Goal: Task Accomplishment & Management: Complete application form

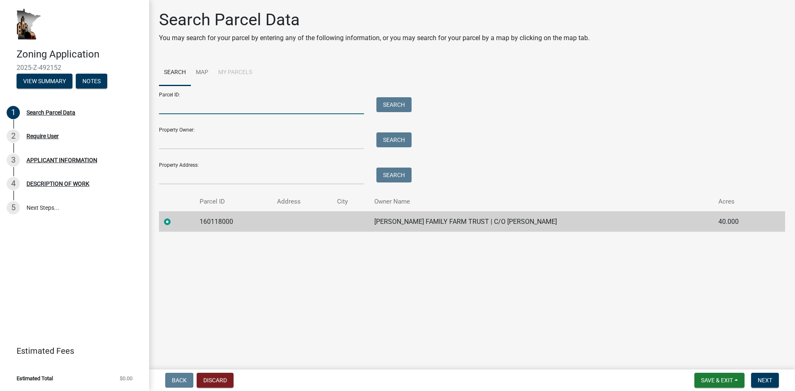
click at [173, 106] on input "Parcel ID:" at bounding box center [261, 105] width 205 height 17
paste input "16.013.000"
type input "16.013.000"
click at [390, 104] on button "Search" at bounding box center [393, 104] width 35 height 15
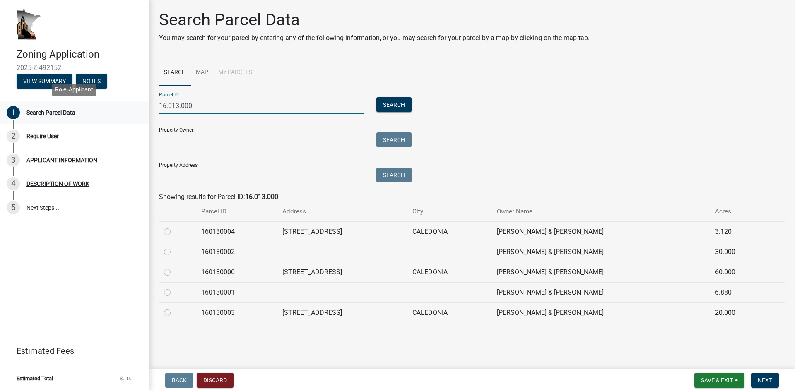
drag, startPoint x: 203, startPoint y: 103, endPoint x: 145, endPoint y: 103, distance: 58.0
click at [145, 103] on div "Zoning Application 2025-Z-492152 View Summary Notes 1 Search Parcel Data 2 Requ…" at bounding box center [397, 195] width 795 height 391
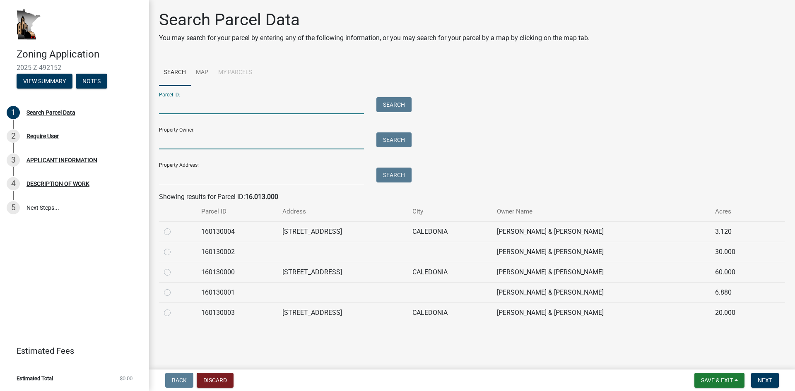
click at [174, 142] on input "Property Owner:" at bounding box center [261, 141] width 205 height 17
type input "[PERSON_NAME]"
click at [397, 140] on button "Search" at bounding box center [393, 140] width 35 height 15
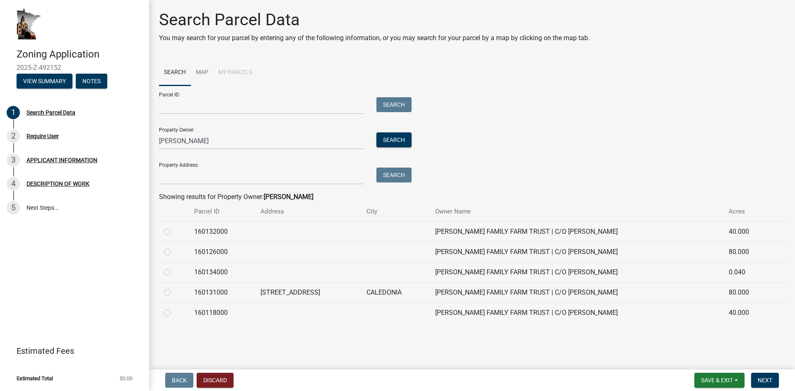
click at [174, 288] on label at bounding box center [174, 288] width 0 height 0
click at [174, 293] on input "radio" at bounding box center [176, 290] width 5 height 5
radio input "true"
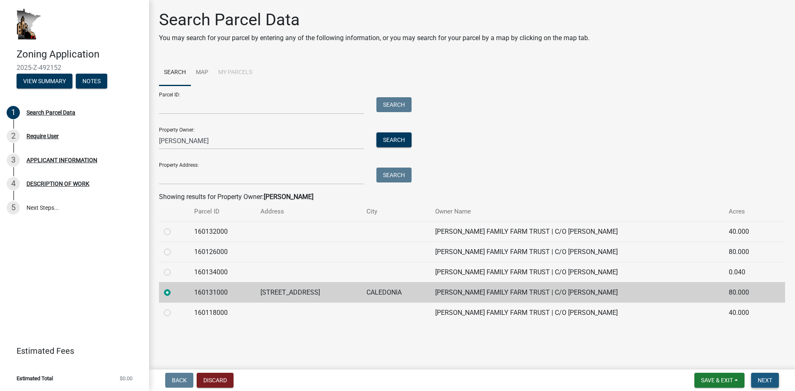
click at [765, 383] on span "Next" at bounding box center [765, 380] width 14 height 7
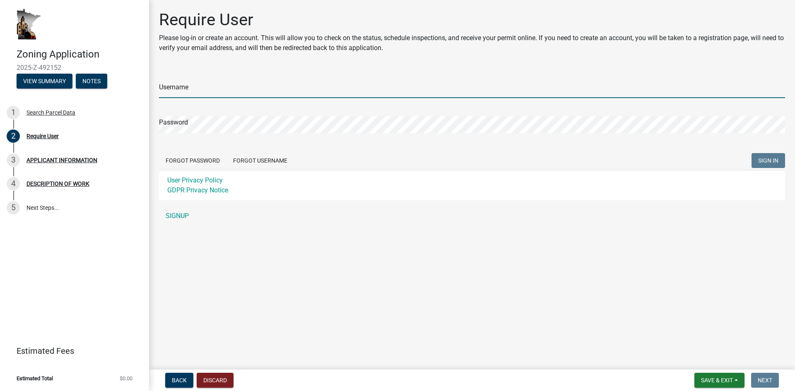
click at [181, 89] on input "Username" at bounding box center [472, 89] width 626 height 17
type input "bkgiesler"
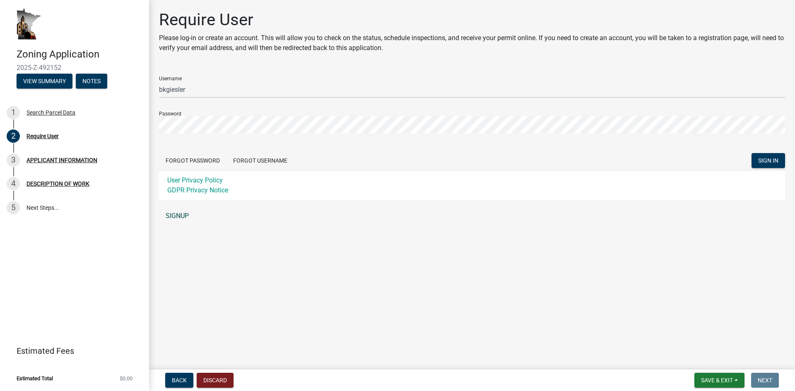
click at [181, 217] on link "SIGNUP" at bounding box center [472, 216] width 626 height 17
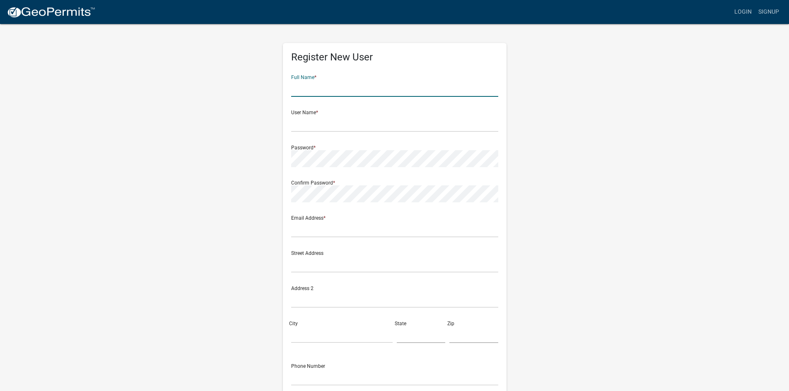
click at [309, 91] on input "text" at bounding box center [394, 88] width 207 height 17
type input "[PERSON_NAME]"
type input "[EMAIL_ADDRESS][DOMAIN_NAME]"
type input "[STREET_ADDRESS]"
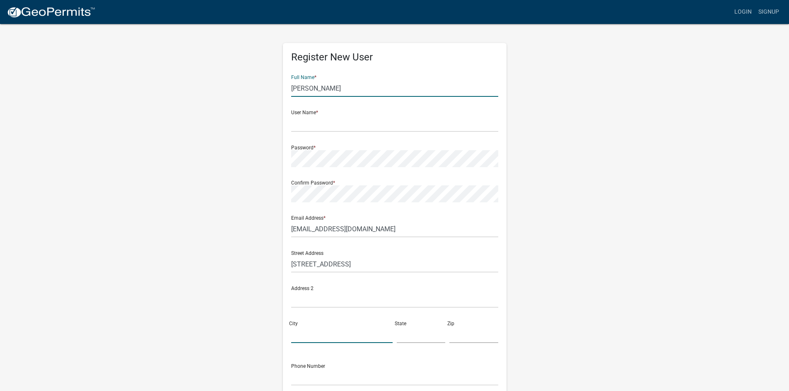
type input "Caledonia"
type input "MN"
type input "55921"
type input "9522377096"
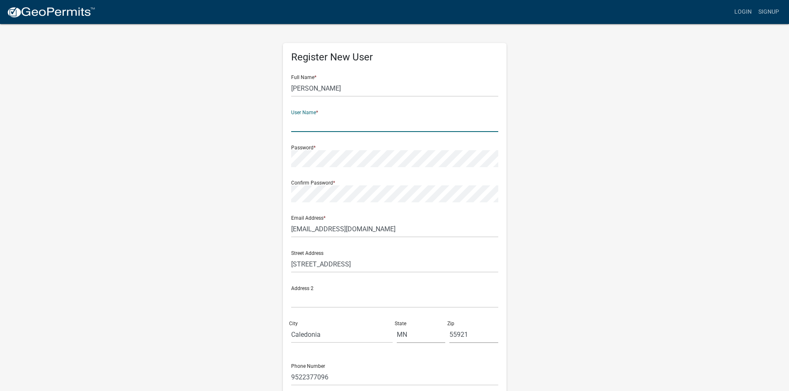
click at [316, 125] on input "text" at bounding box center [394, 123] width 207 height 17
type input "bkgiesler"
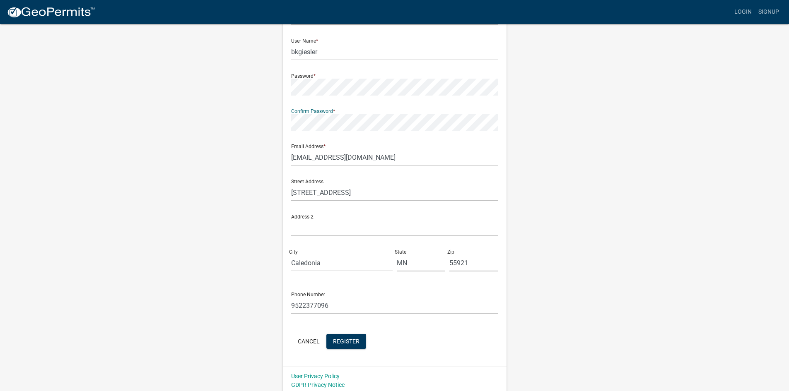
scroll to position [75, 0]
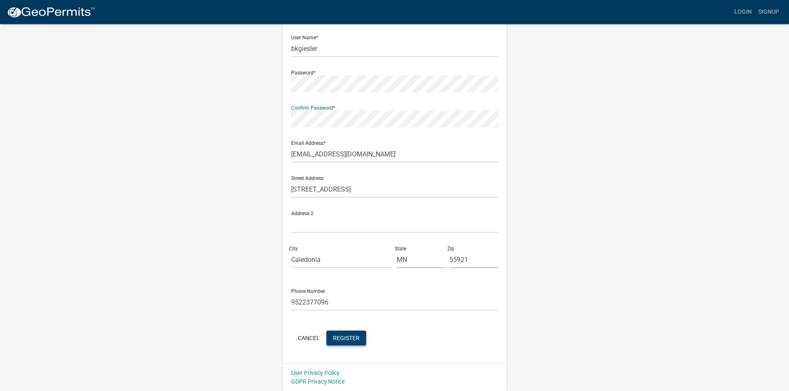
click at [353, 335] on span "Register" at bounding box center [346, 338] width 27 height 7
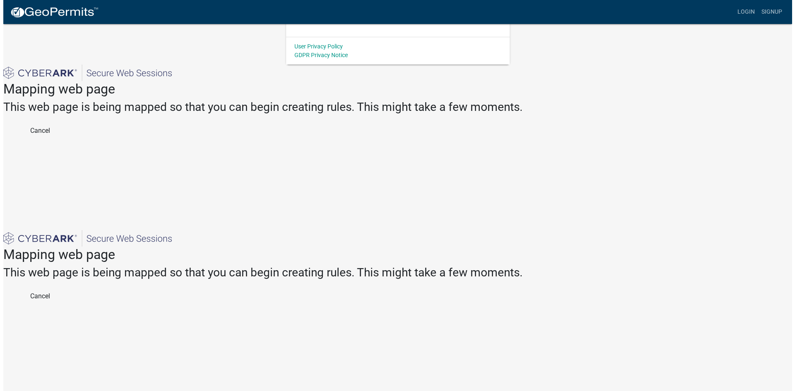
scroll to position [0, 0]
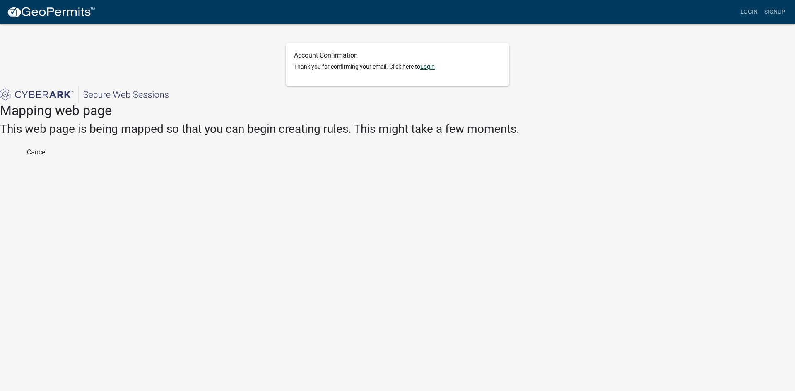
click at [432, 68] on link "Login" at bounding box center [427, 66] width 14 height 7
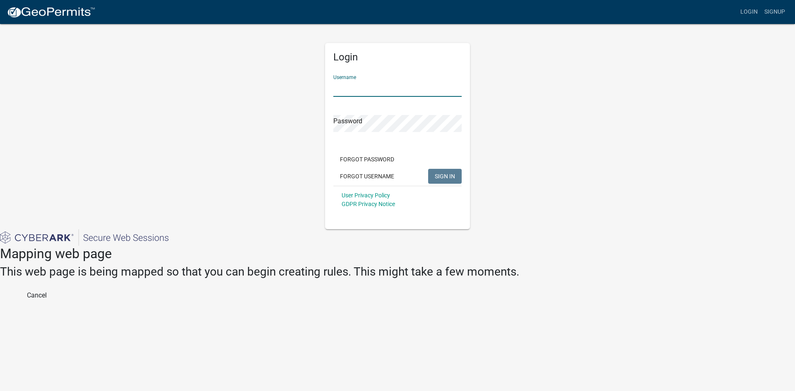
click at [364, 91] on input "Username" at bounding box center [397, 88] width 128 height 17
type input "bkgiesler"
click at [428, 169] on button "SIGN IN" at bounding box center [445, 176] width 34 height 15
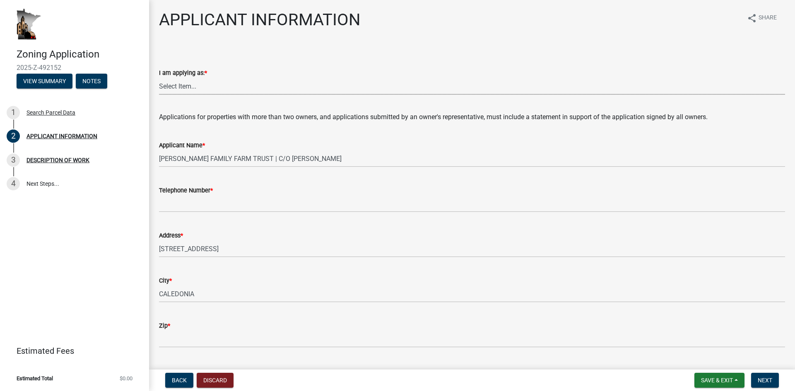
click at [222, 88] on select "Select Item... The sole owner of the property A co-owner of the property with o…" at bounding box center [472, 86] width 626 height 17
click at [238, 59] on form "I am applying as: * Select Item... The sole owner of the property A co-owner of…" at bounding box center [472, 76] width 626 height 37
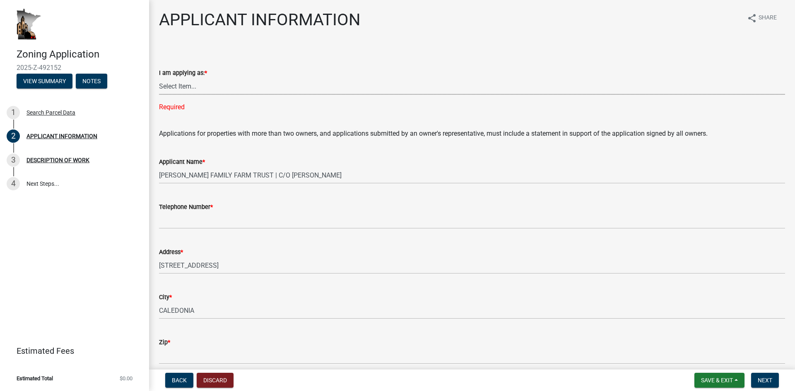
click at [186, 88] on select "Select Item... The sole owner of the property A co-owner of the property with o…" at bounding box center [472, 86] width 626 height 17
click at [159, 78] on select "Select Item... The sole owner of the property A co-owner of the property with o…" at bounding box center [472, 86] width 626 height 17
select select "884de254-84a4-4256-8abe-0e7e5fcf6e66"
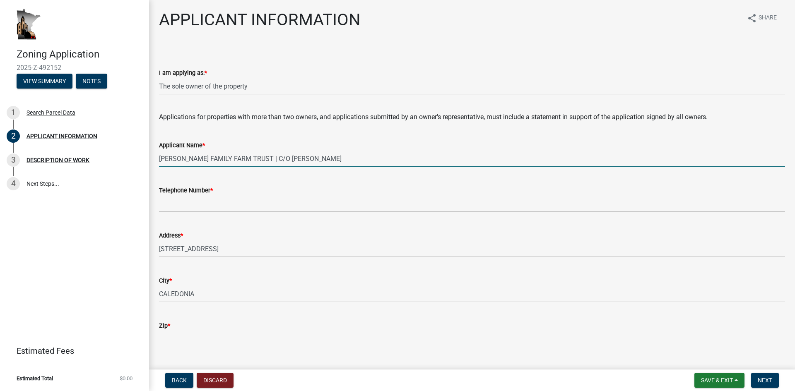
click at [313, 158] on input "[PERSON_NAME] FAMILY FARM TRUST | C/O [PERSON_NAME]" at bounding box center [472, 158] width 626 height 17
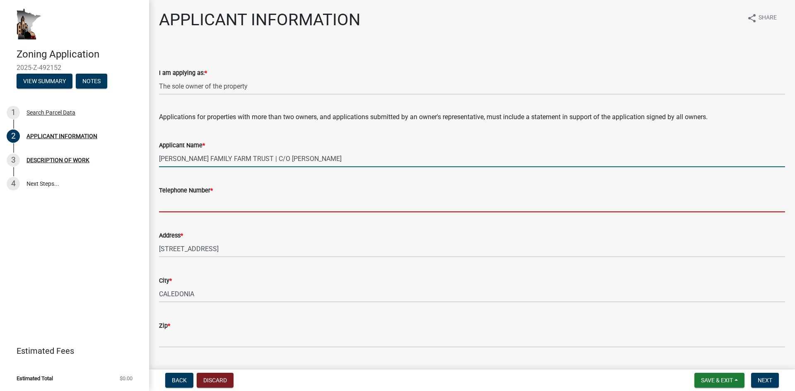
click at [210, 203] on input "Telephone Number *" at bounding box center [472, 203] width 626 height 17
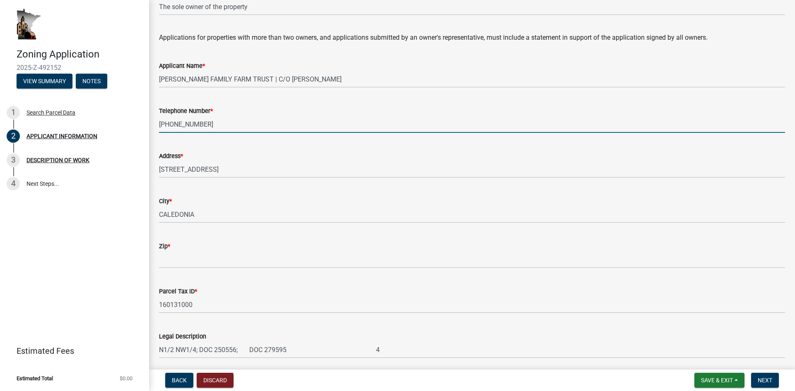
scroll to position [83, 0]
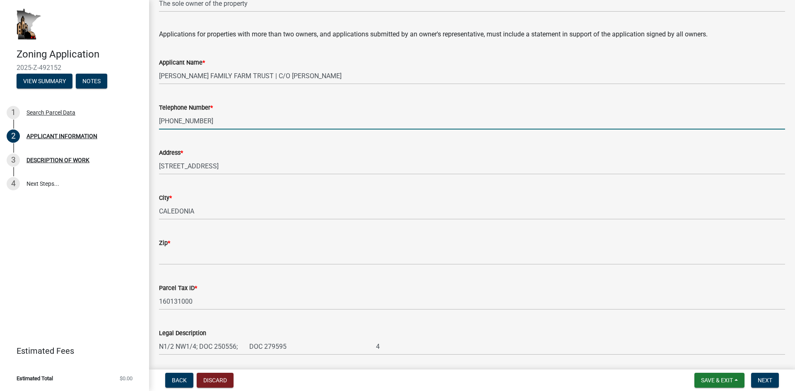
type input "651-295-6635"
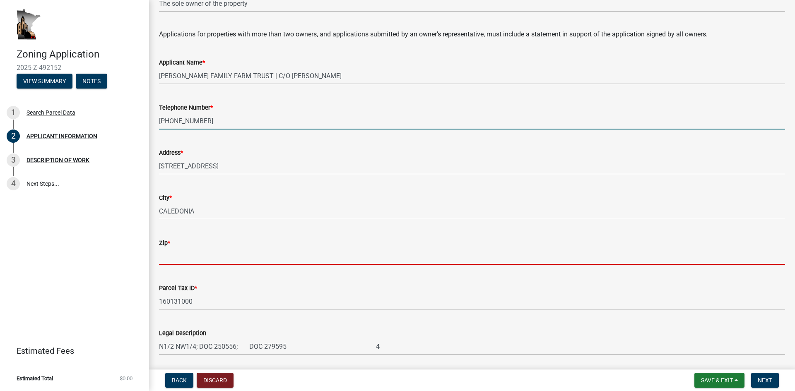
click at [198, 255] on input "Zip *" at bounding box center [472, 256] width 626 height 17
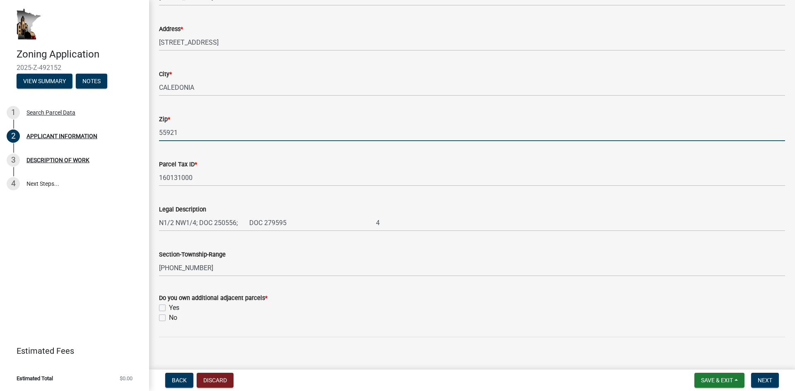
scroll to position [207, 0]
type input "55921"
click at [347, 381] on div "Back Discard Save & Exit Save Save & Exit Next" at bounding box center [472, 380] width 633 height 15
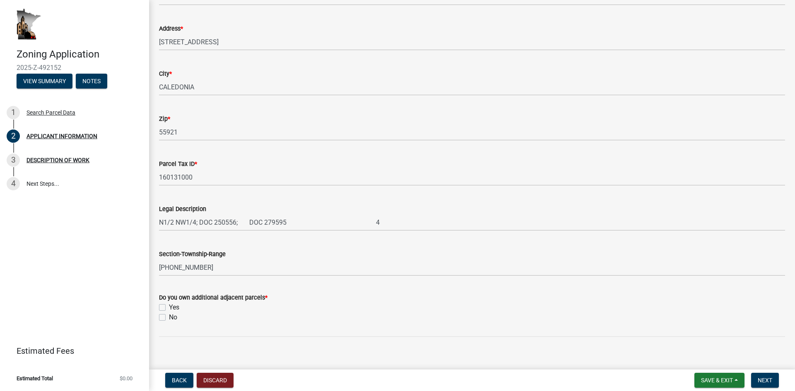
click at [176, 309] on label "Yes" at bounding box center [174, 308] width 10 height 10
click at [174, 308] on input "Yes" at bounding box center [171, 305] width 5 height 5
checkbox input "true"
checkbox input "false"
click at [758, 379] on span "Next" at bounding box center [765, 380] width 14 height 7
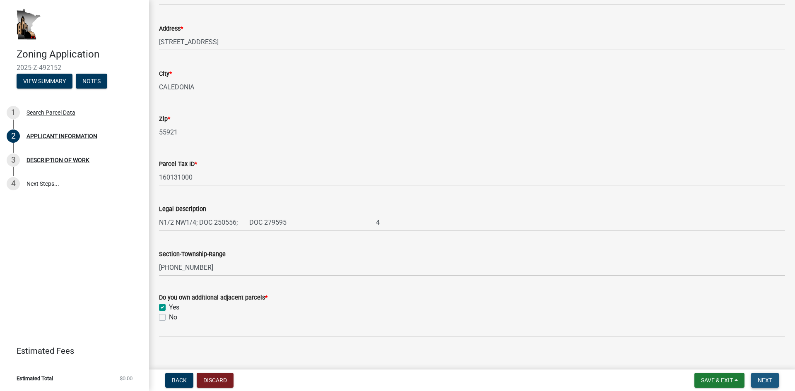
click at [766, 381] on span "Next" at bounding box center [765, 380] width 14 height 7
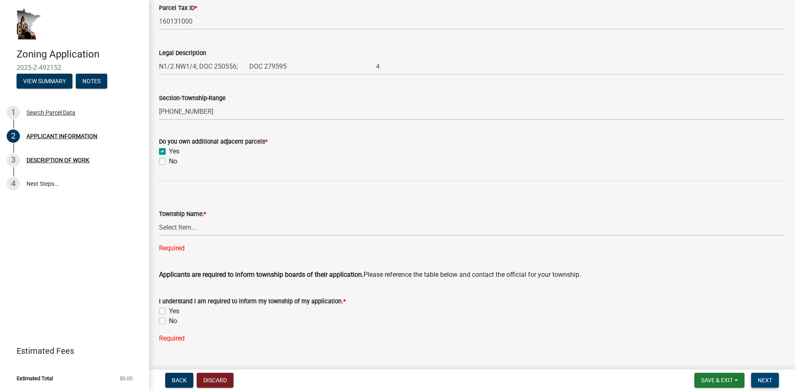
scroll to position [373, 0]
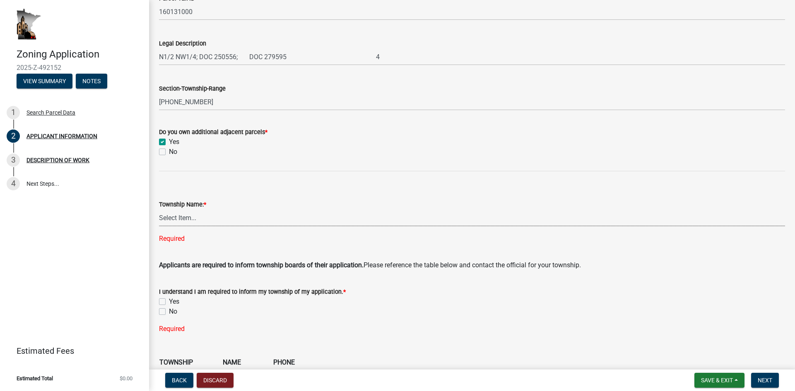
click at [188, 219] on select "Select Item... Black Hammer Brownsville Caledonia Crooked Creek Hokah Houston J…" at bounding box center [472, 218] width 626 height 17
click at [159, 210] on select "Select Item... Black Hammer Brownsville Caledonia Crooked Creek Hokah Houston J…" at bounding box center [472, 218] width 626 height 17
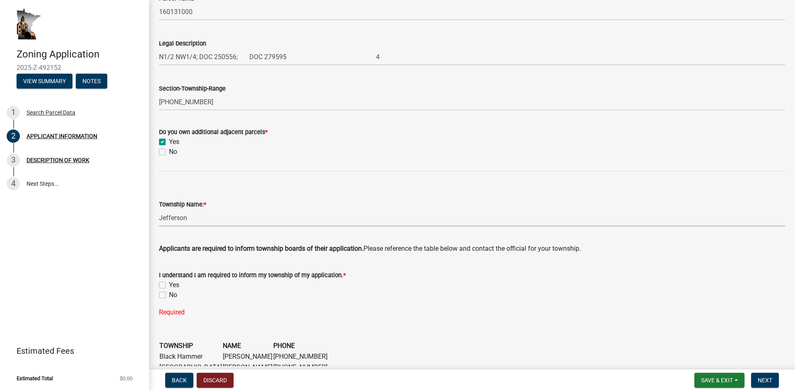
click at [174, 220] on select "Select Item... Black Hammer Brownsville Caledonia Crooked Creek Hokah Houston J…" at bounding box center [472, 218] width 626 height 17
click at [159, 210] on select "Select Item... Black Hammer Brownsville Caledonia Crooked Creek Hokah Houston J…" at bounding box center [472, 218] width 626 height 17
select select "c893c5fe-e919-4b07-837d-3ba598adeead"
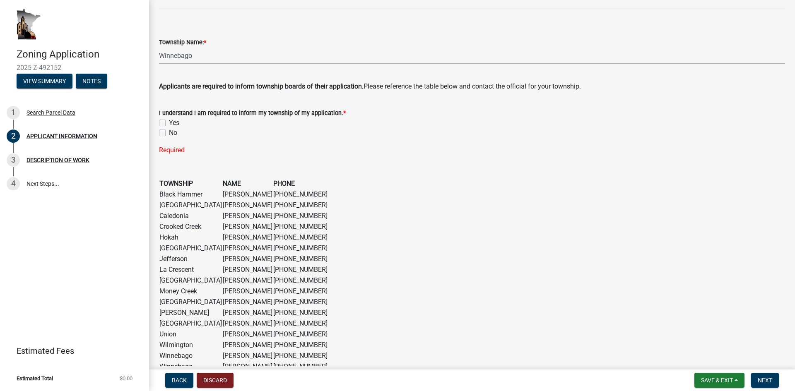
scroll to position [580, 0]
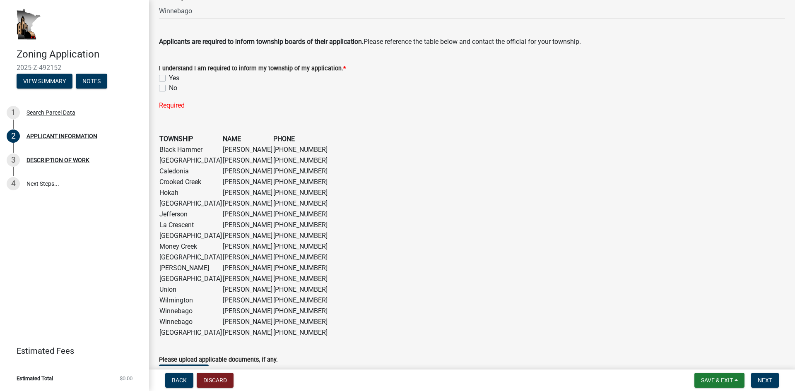
click at [172, 77] on label "Yes" at bounding box center [174, 78] width 10 height 10
click at [172, 77] on input "Yes" at bounding box center [171, 75] width 5 height 5
checkbox input "true"
checkbox input "false"
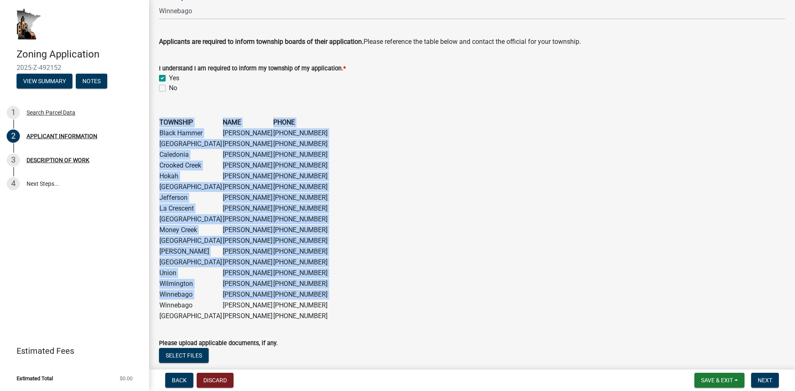
drag, startPoint x: 160, startPoint y: 305, endPoint x: 308, endPoint y: 303, distance: 148.3
click at [308, 303] on figure "TOWNSHIP NAME PHONE Black Hammer Clayton Johnson 507-450-6384 Brownsville Chris…" at bounding box center [472, 219] width 626 height 205
click at [304, 306] on figure "TOWNSHIP NAME PHONE Black Hammer Clayton Johnson 507-450-6384 Brownsville Chris…" at bounding box center [472, 219] width 626 height 205
drag, startPoint x: 161, startPoint y: 305, endPoint x: 305, endPoint y: 305, distance: 144.1
click at [305, 305] on figure "TOWNSHIP NAME PHONE Black Hammer Clayton Johnson 507-450-6384 Brownsville Chris…" at bounding box center [472, 219] width 626 height 205
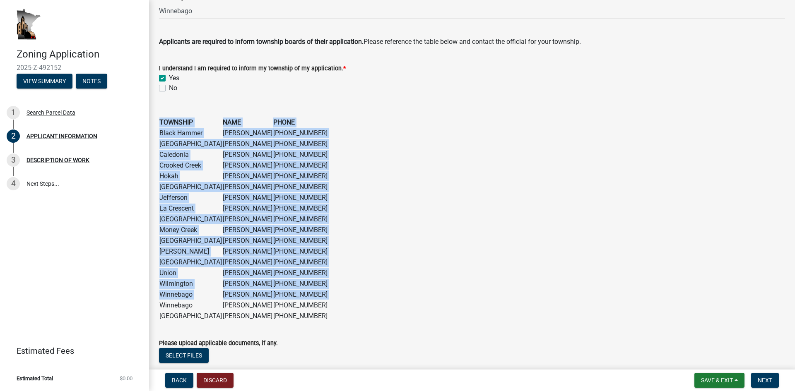
drag, startPoint x: 200, startPoint y: 304, endPoint x: 194, endPoint y: 304, distance: 5.8
click at [200, 304] on td "Winnebago" at bounding box center [190, 305] width 63 height 11
click at [223, 309] on td "Joyce Staggemeyer" at bounding box center [247, 305] width 51 height 11
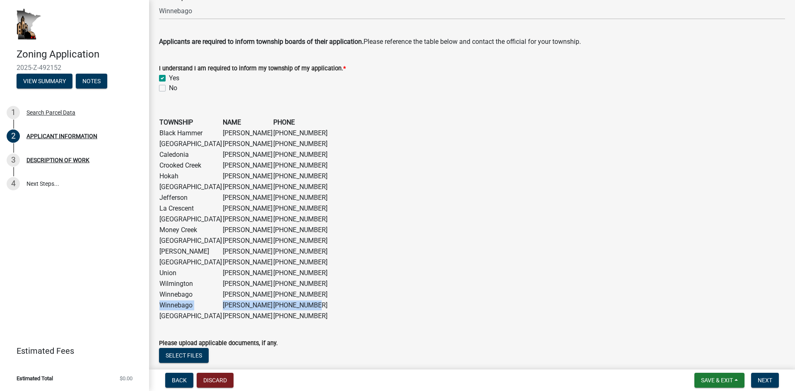
drag, startPoint x: 159, startPoint y: 305, endPoint x: 302, endPoint y: 302, distance: 142.9
click at [302, 302] on tr "Winnebago Joyce Staggemeyer 507-542-4637" at bounding box center [243, 305] width 169 height 11
copy tr "Winnebago Joyce Staggemeyer 507-542-4637"
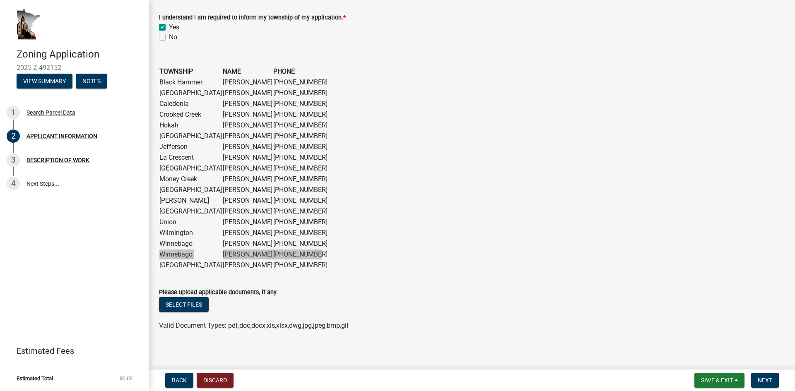
scroll to position [635, 0]
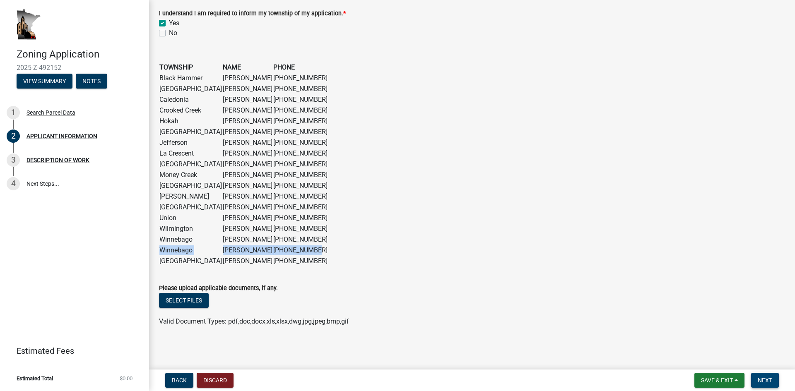
click at [772, 380] on span "Next" at bounding box center [765, 380] width 14 height 7
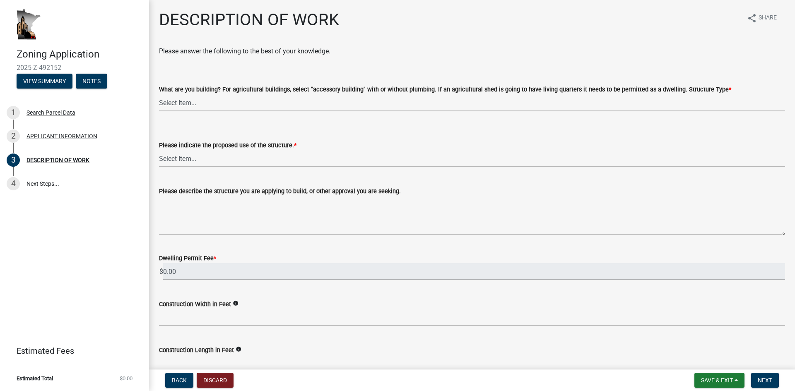
click at [176, 104] on select "Select Item... Single Family Dwelling or "Shouse" Bedroom addition Non-bedroom …" at bounding box center [472, 102] width 626 height 17
click at [159, 94] on select "Select Item... Single Family Dwelling or "Shouse" Bedroom addition Non-bedroom …" at bounding box center [472, 102] width 626 height 17
select select "e1fb8828-f682-45b5-9017-38d4fe0ec7ac"
click at [203, 159] on select "Select Item... Year-Round Residential Seasonal Residential Agricultural Recreat…" at bounding box center [472, 158] width 626 height 17
click at [159, 150] on select "Select Item... Year-Round Residential Seasonal Residential Agricultural Recreat…" at bounding box center [472, 158] width 626 height 17
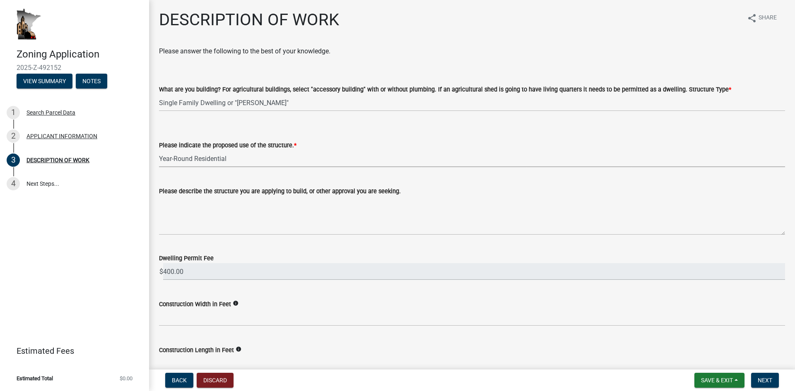
select select "ee49324e-6bbc-48fe-982e-4c2d7e8c1c0f"
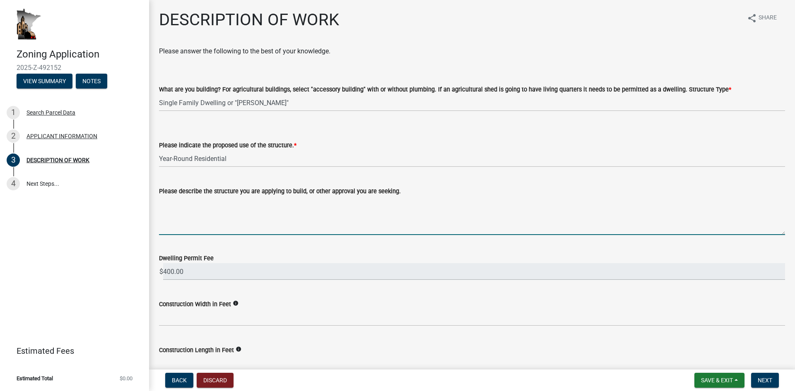
click at [208, 229] on textarea "Please describe the structure you are applying to build, or other approval you …" at bounding box center [472, 215] width 626 height 39
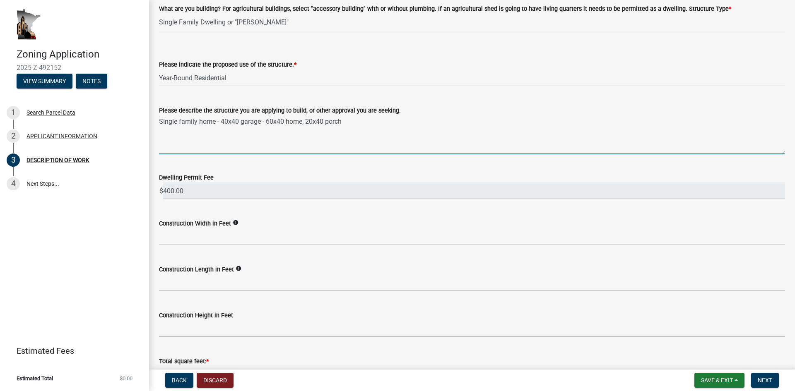
scroll to position [124, 0]
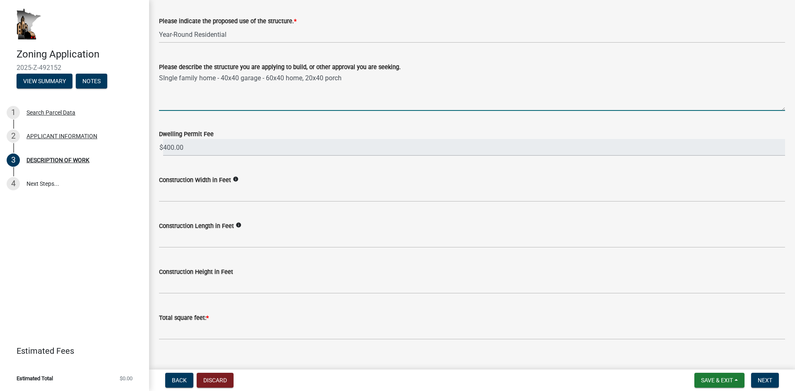
type textarea "SIngle family home - 40x40 garage - 60x40 home, 20x40 porch"
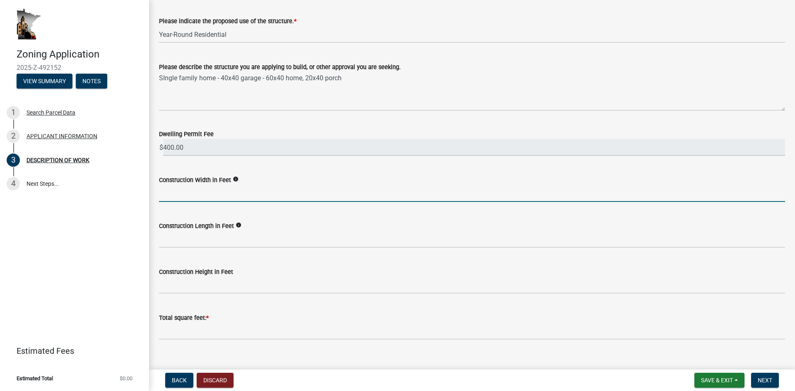
click at [202, 196] on input "text" at bounding box center [472, 193] width 626 height 17
type input "40"
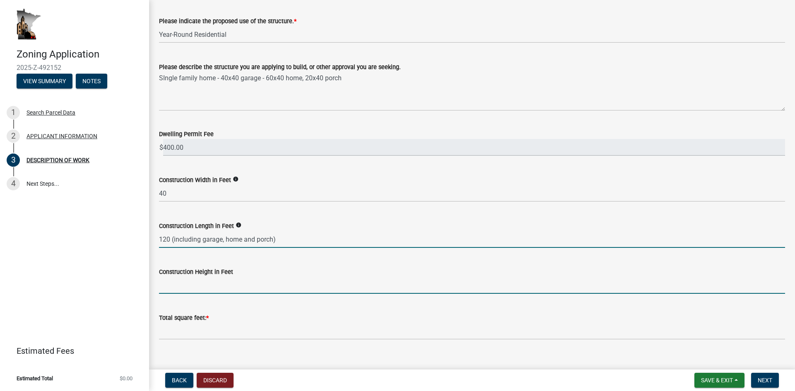
type input "-120"
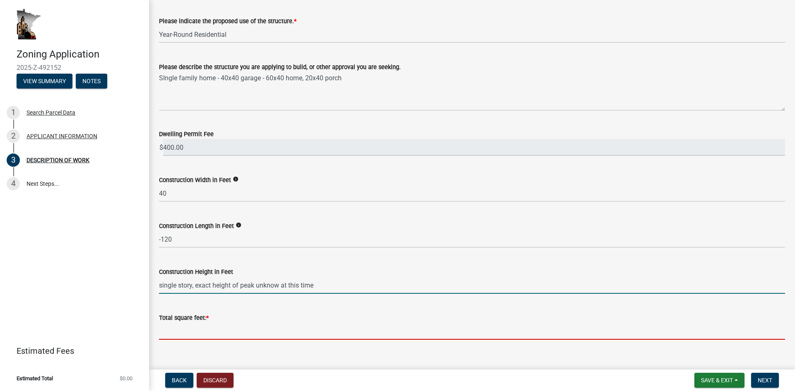
type input "0"
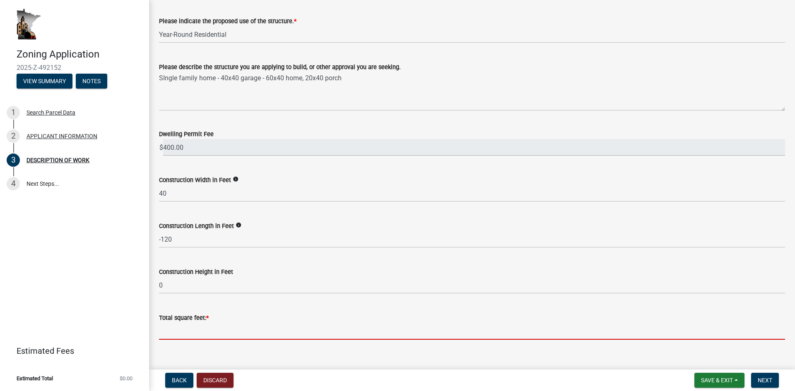
click at [198, 331] on input "text" at bounding box center [472, 331] width 626 height 17
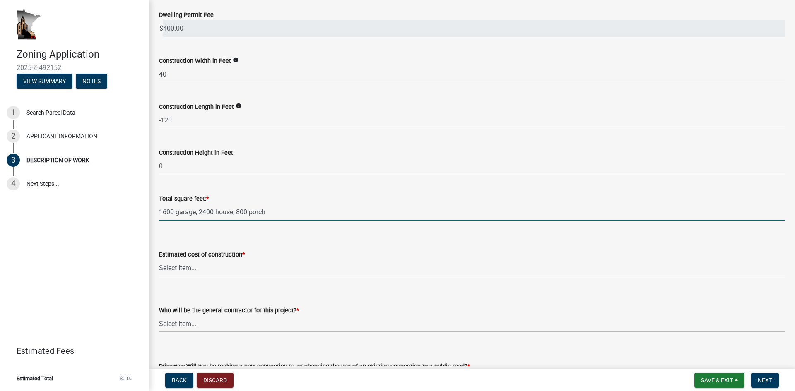
scroll to position [248, 0]
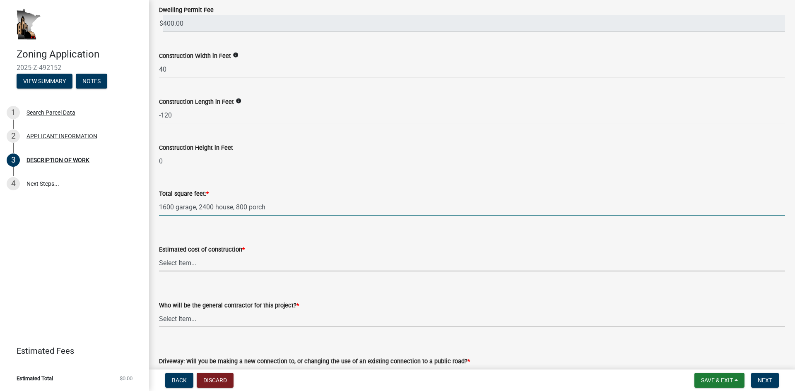
type input "16002400800"
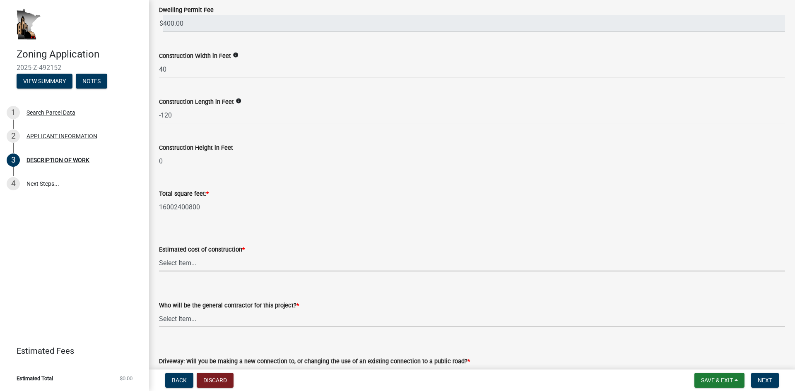
click at [205, 265] on select "Select Item... $0 - $50,000 $50,001 - $100,000 $101,000 - $150,000 $150,001 or …" at bounding box center [472, 263] width 626 height 17
click at [159, 255] on select "Select Item... $0 - $50,000 $50,001 - $100,000 $101,000 - $150,000 $150,001 or …" at bounding box center [472, 263] width 626 height 17
select select "e929572a-d3c1-4656-a5cb-745867c8f3e2"
click at [231, 320] on select "Select Item... Myself Other" at bounding box center [472, 319] width 626 height 17
click at [159, 311] on select "Select Item... Myself Other" at bounding box center [472, 319] width 626 height 17
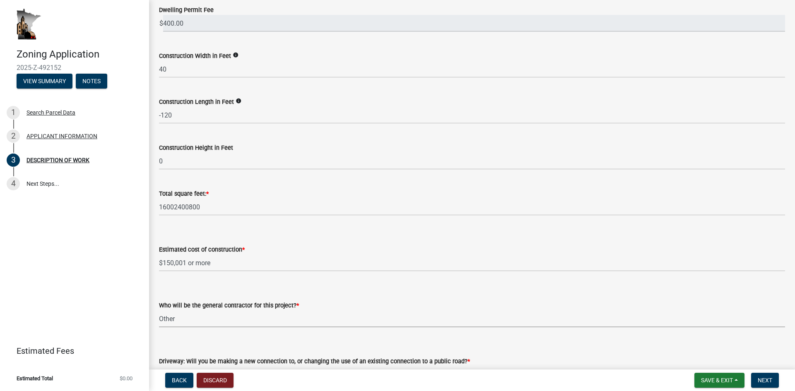
select select "4bd12ca6-4a20-42a0-933f-fd6ef7b65674"
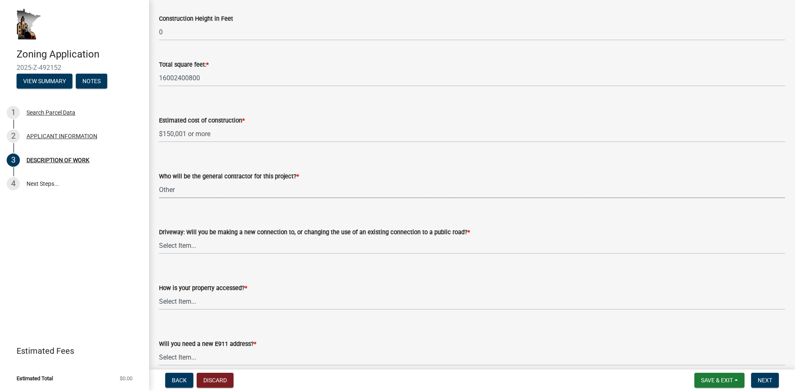
scroll to position [414, 0]
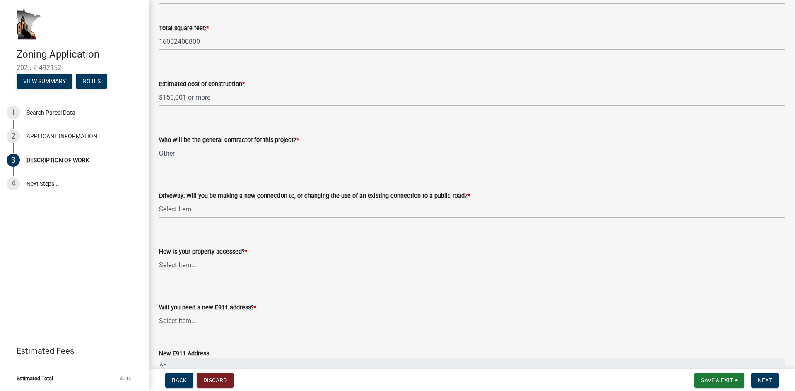
click at [184, 213] on select "Select Item... I am installing a new driveway access to a public road I am chan…" at bounding box center [472, 209] width 626 height 17
click at [159, 201] on select "Select Item... I am installing a new driveway access to a public road I am chan…" at bounding box center [472, 209] width 626 height 17
select select "f6530b7c-8d9d-4b8e-9289-b4b5dbfd0833"
click at [198, 265] on select "Select Item... Access is off a state highway Access is off a county road Access…" at bounding box center [472, 265] width 626 height 17
click at [159, 257] on select "Select Item... Access is off a state highway Access is off a county road Access…" at bounding box center [472, 265] width 626 height 17
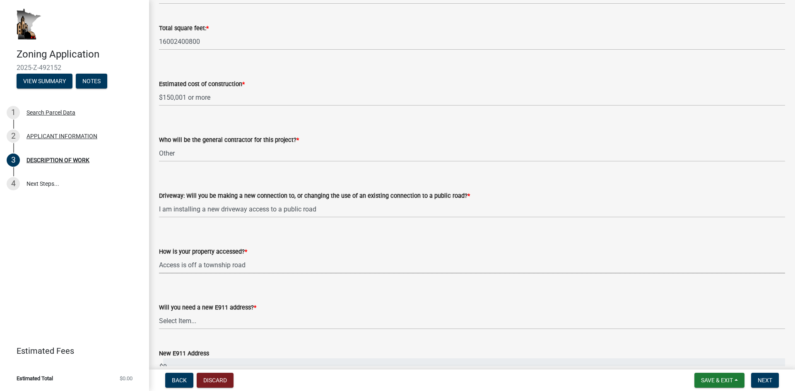
select select "c0af4bca-2ac9-43a4-954a-b6dfd2bb8fae"
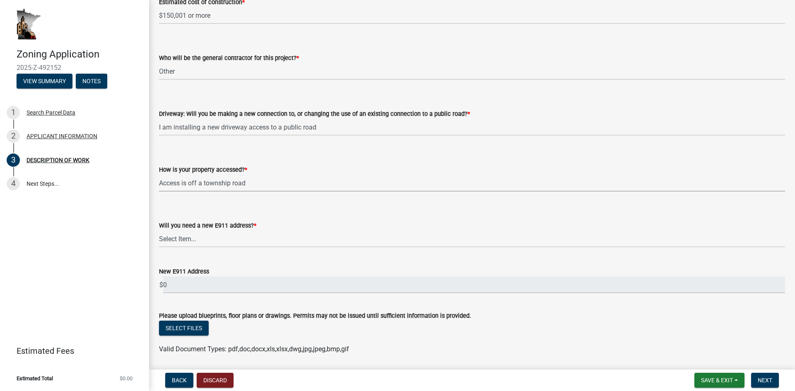
scroll to position [497, 0]
click at [198, 242] on select "Select Item... Yes No" at bounding box center [472, 238] width 626 height 17
click at [159, 234] on select "Select Item... Yes No" at bounding box center [472, 238] width 626 height 17
select select "9be9e7d3-9e70-4da3-86bf-a1318ba5310f"
click at [248, 182] on select "Select Item... Access is off a state highway Access is off a county road Access…" at bounding box center [472, 182] width 626 height 17
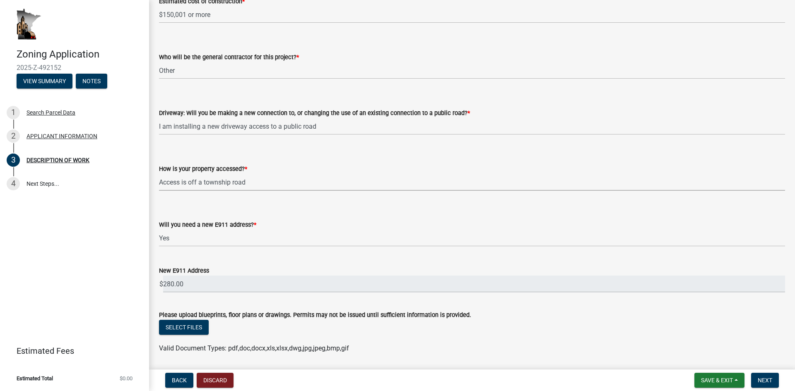
click at [159, 174] on select "Select Item... Access is off a state highway Access is off a county road Access…" at bounding box center [472, 182] width 626 height 17
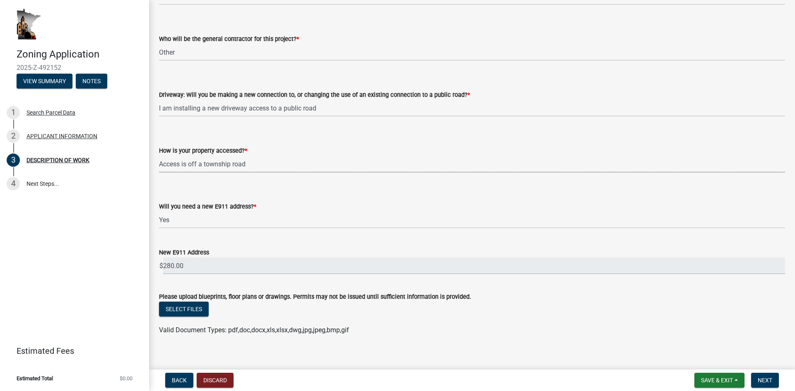
scroll to position [524, 0]
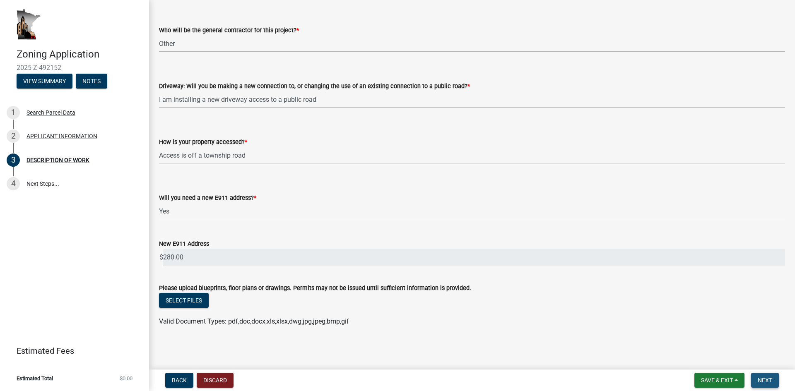
click at [768, 383] on span "Next" at bounding box center [765, 380] width 14 height 7
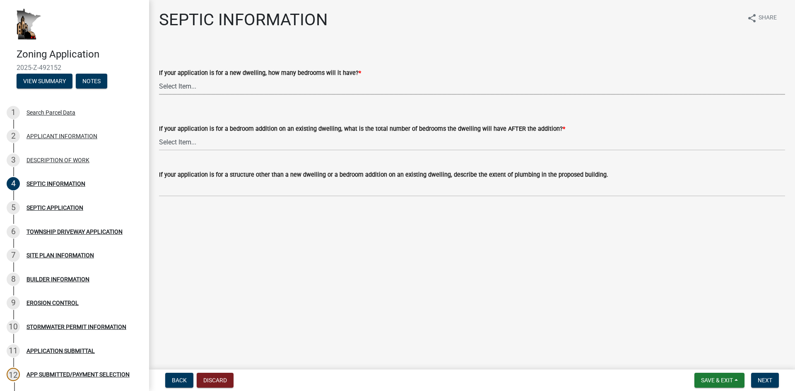
click at [305, 90] on select "Select Item... My application is NOT for a new dwelling. 1 2 3 4 5 6 More than 6" at bounding box center [472, 86] width 626 height 17
click at [159, 78] on select "Select Item... My application is NOT for a new dwelling. 1 2 3 4 5 6 More than 6" at bounding box center [472, 86] width 626 height 17
select select "5d762387-fd2b-462f-9c67-d76a97d27258"
click at [761, 380] on span "Next" at bounding box center [765, 380] width 14 height 7
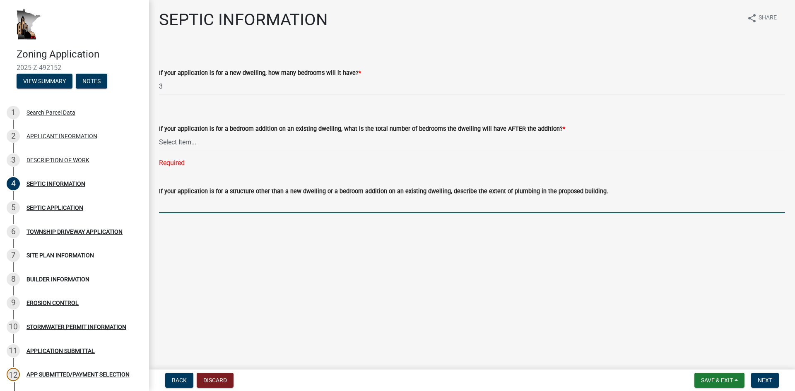
click at [222, 207] on input "If your application is for a structure other than a new dwelling or a bedroom a…" at bounding box center [472, 204] width 626 height 17
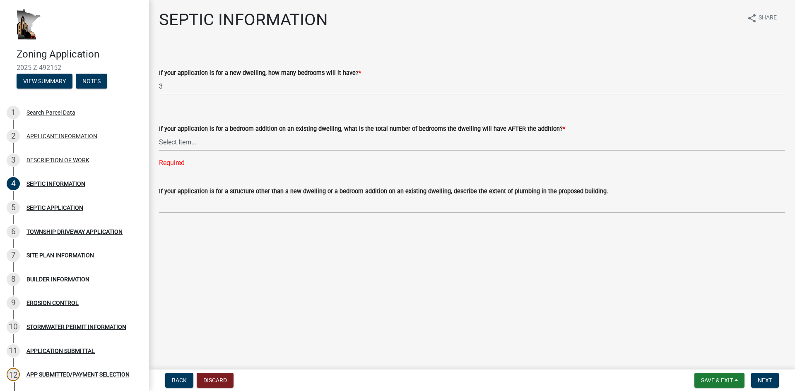
click at [198, 141] on select "Select Item... My application is NOT for an addition on an existing dwelling. 1…" at bounding box center [472, 142] width 626 height 17
click at [159, 134] on select "Select Item... My application is NOT for an addition on an existing dwelling. 1…" at bounding box center [472, 142] width 626 height 17
select select "393a6e79-731c-4c45-8900-76e5bd3bc101"
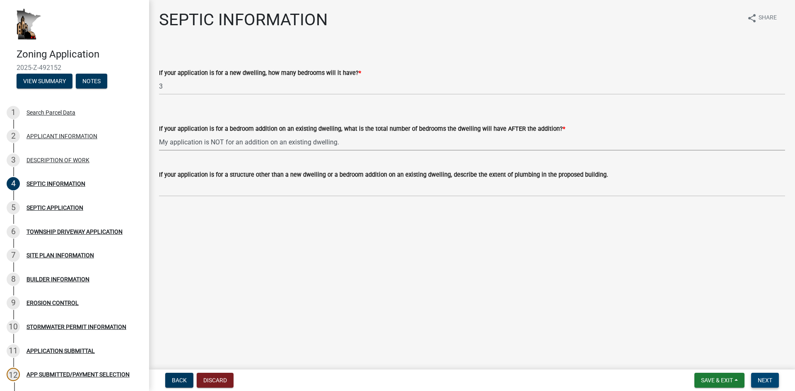
click at [772, 381] on span "Next" at bounding box center [765, 380] width 14 height 7
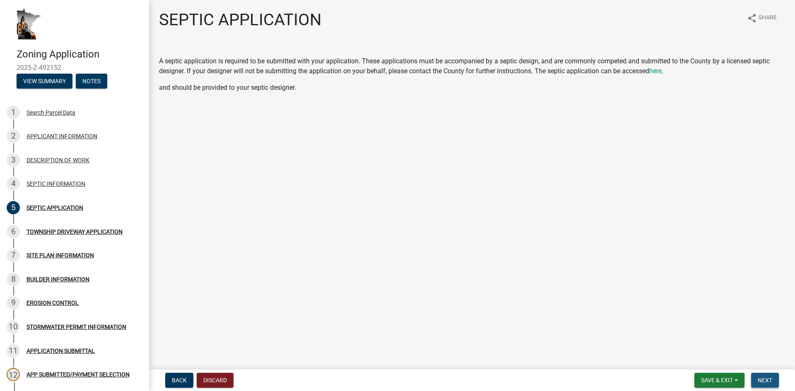
click at [763, 380] on span "Next" at bounding box center [765, 380] width 14 height 7
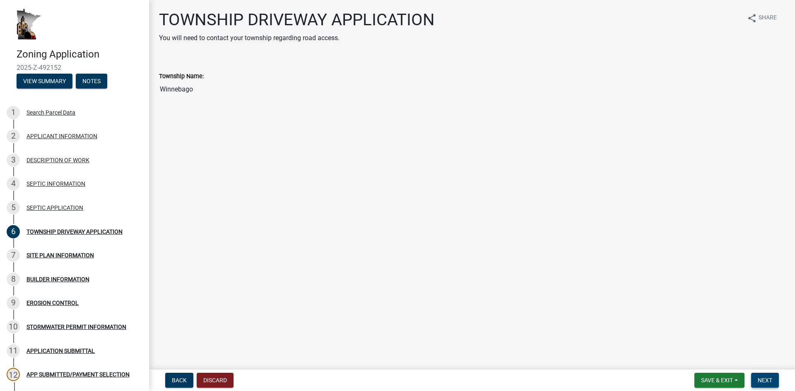
click at [769, 381] on span "Next" at bounding box center [765, 380] width 14 height 7
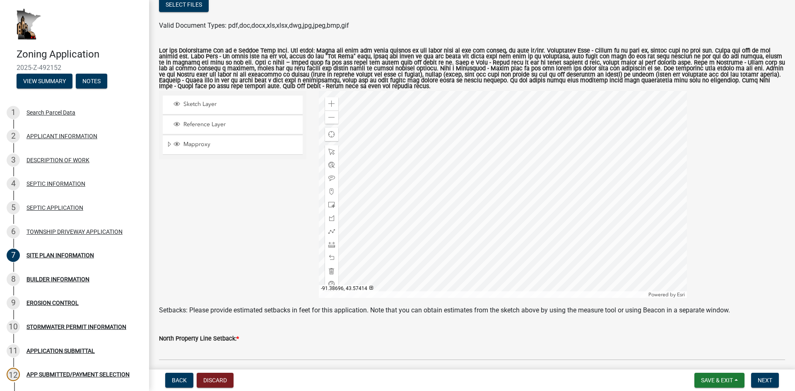
scroll to position [99, 0]
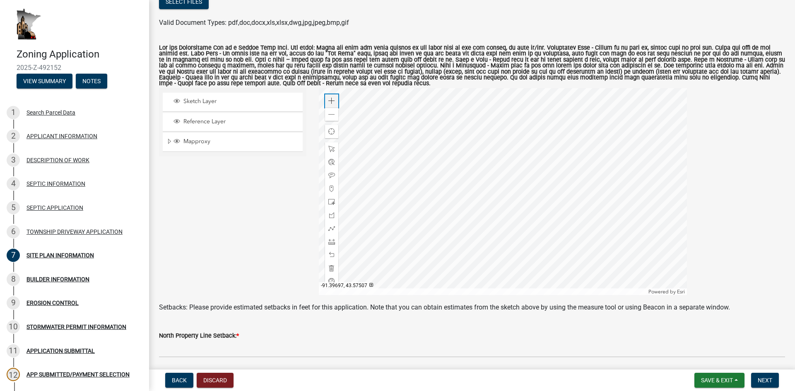
click at [330, 100] on span at bounding box center [331, 101] width 7 height 7
click at [329, 202] on span at bounding box center [331, 202] width 7 height 7
click at [512, 163] on div at bounding box center [503, 191] width 368 height 207
click at [330, 243] on span at bounding box center [331, 242] width 7 height 7
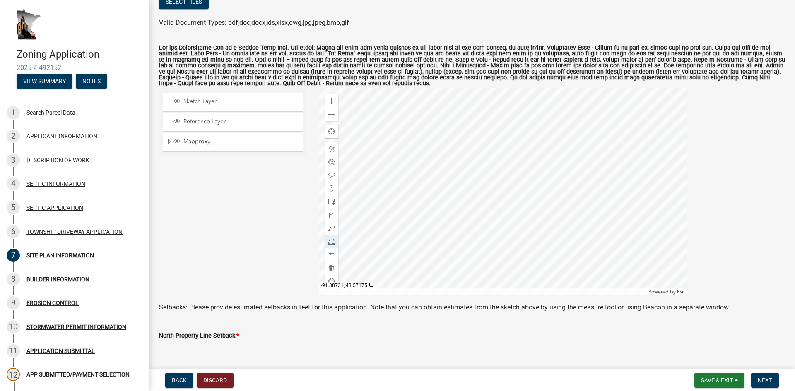
click at [501, 152] on div at bounding box center [503, 191] width 368 height 207
click at [497, 164] on div at bounding box center [503, 191] width 368 height 207
click at [509, 179] on div at bounding box center [503, 191] width 368 height 207
click at [509, 183] on div at bounding box center [503, 191] width 368 height 207
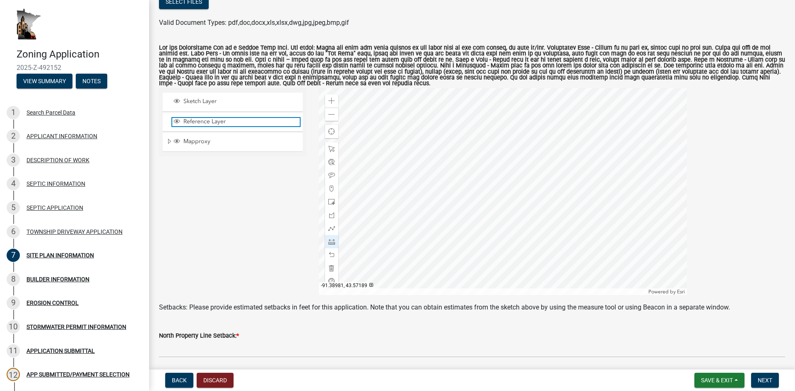
click at [215, 122] on span "Reference Layer" at bounding box center [240, 121] width 118 height 7
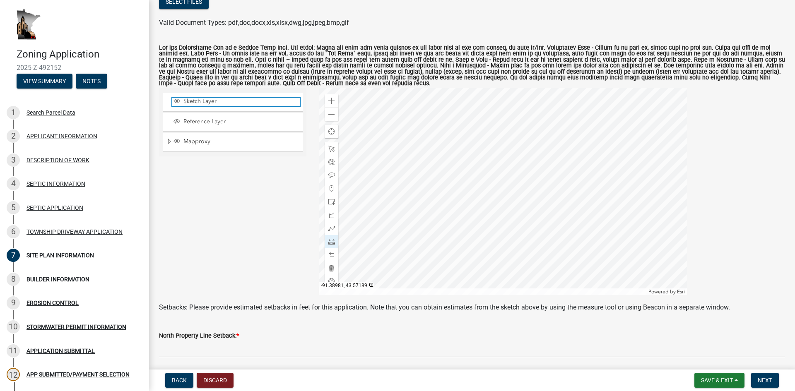
click at [216, 103] on span "Sketch Layer" at bounding box center [240, 101] width 118 height 7
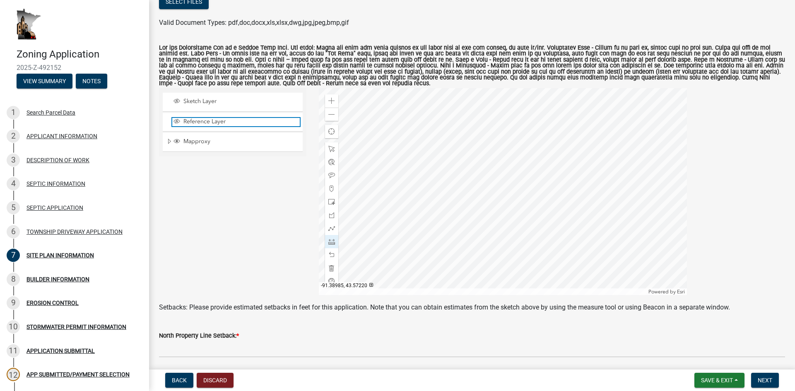
click at [219, 121] on span "Reference Layer" at bounding box center [240, 121] width 118 height 7
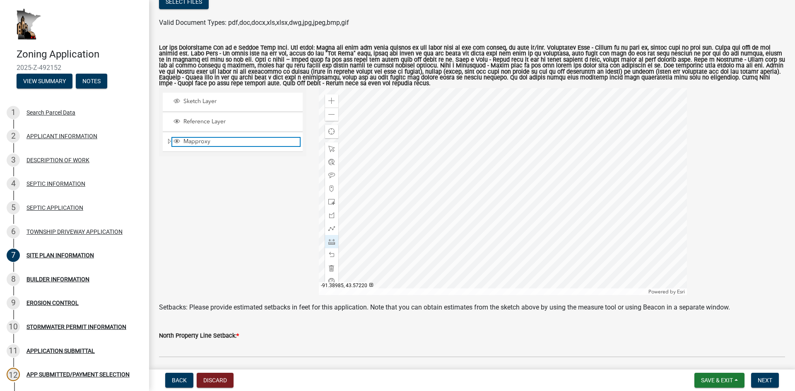
click at [216, 144] on span "Mapproxy" at bounding box center [240, 141] width 118 height 7
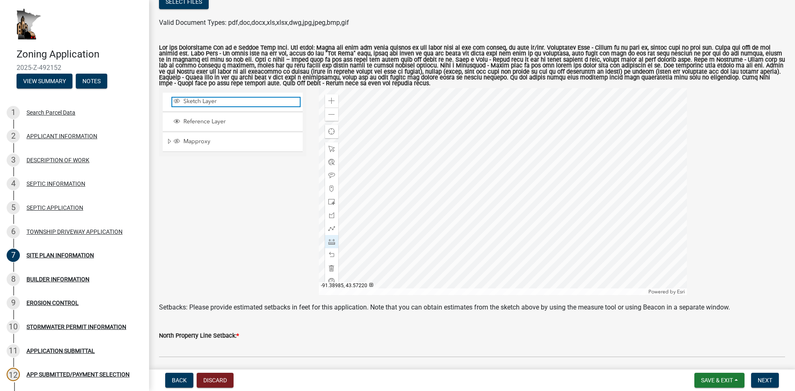
click at [204, 101] on span "Sketch Layer" at bounding box center [240, 101] width 118 height 7
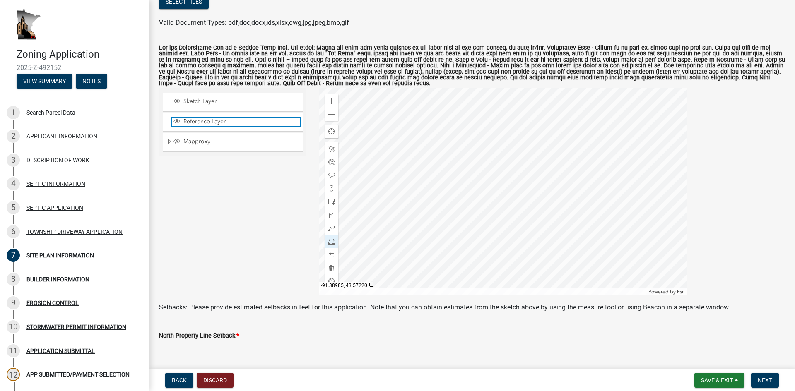
click at [201, 123] on span "Reference Layer" at bounding box center [240, 121] width 118 height 7
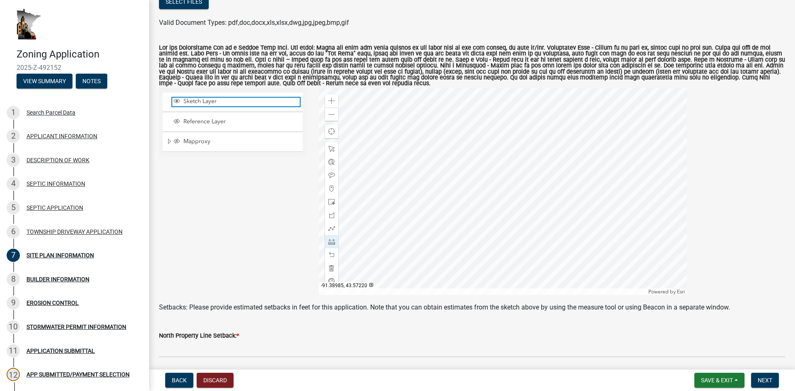
click at [189, 105] on span "Sketch Layer" at bounding box center [240, 101] width 118 height 7
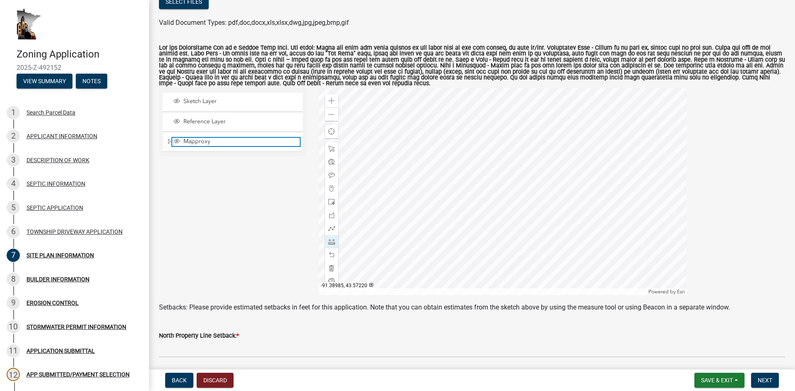
click at [193, 140] on span "Mapproxy" at bounding box center [240, 141] width 118 height 7
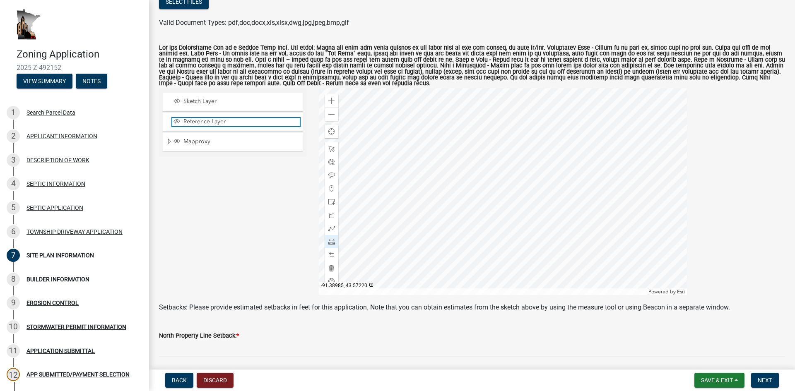
click at [192, 125] on span "Reference Layer" at bounding box center [240, 121] width 118 height 7
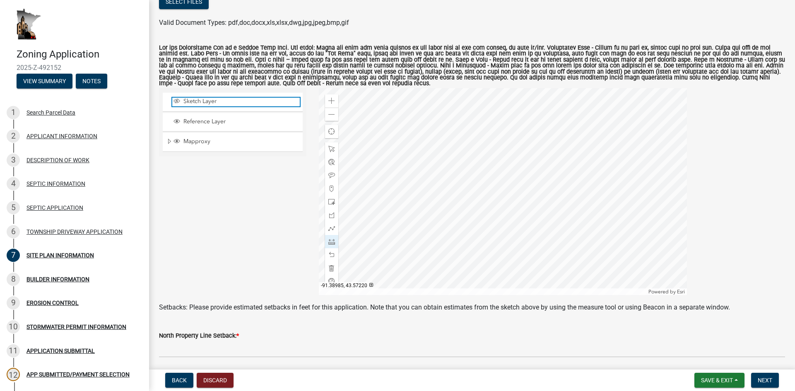
click at [193, 101] on span "Sketch Layer" at bounding box center [240, 101] width 118 height 7
click at [330, 174] on span at bounding box center [331, 175] width 7 height 7
click at [523, 145] on div at bounding box center [503, 191] width 368 height 207
click at [521, 141] on div at bounding box center [503, 191] width 368 height 207
click at [519, 128] on div at bounding box center [503, 191] width 368 height 207
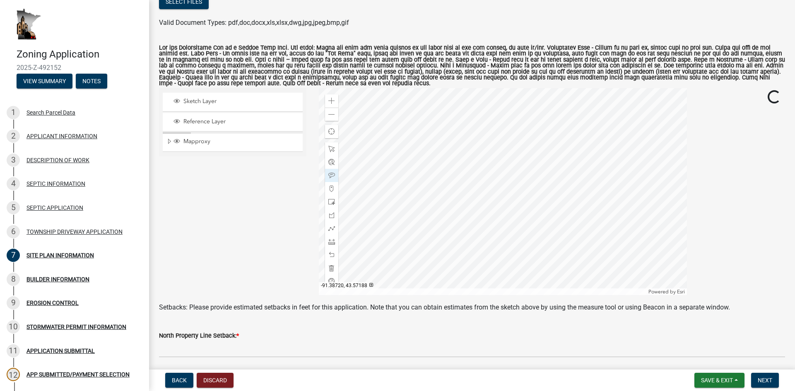
click at [525, 152] on div at bounding box center [503, 191] width 368 height 207
click at [332, 191] on span at bounding box center [331, 189] width 7 height 7
click at [466, 202] on div at bounding box center [503, 191] width 368 height 207
click at [476, 200] on div at bounding box center [503, 191] width 368 height 207
click at [488, 200] on div at bounding box center [503, 191] width 368 height 207
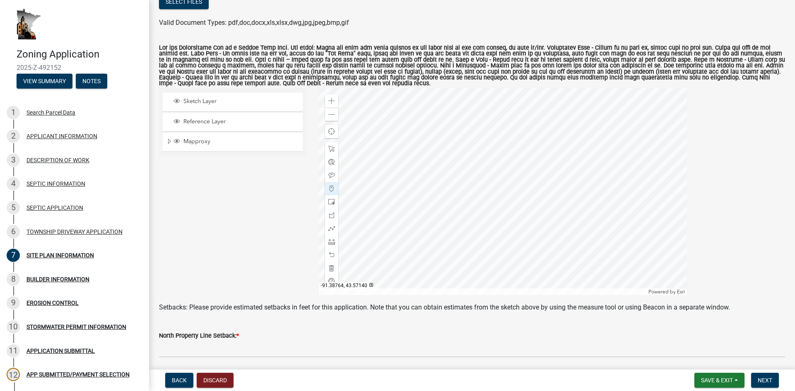
click at [499, 200] on div at bounding box center [503, 191] width 368 height 207
click at [509, 200] on div at bounding box center [503, 191] width 368 height 207
click at [519, 202] on div at bounding box center [503, 191] width 368 height 207
click at [529, 202] on div at bounding box center [503, 191] width 368 height 207
click at [463, 200] on div at bounding box center [503, 191] width 368 height 207
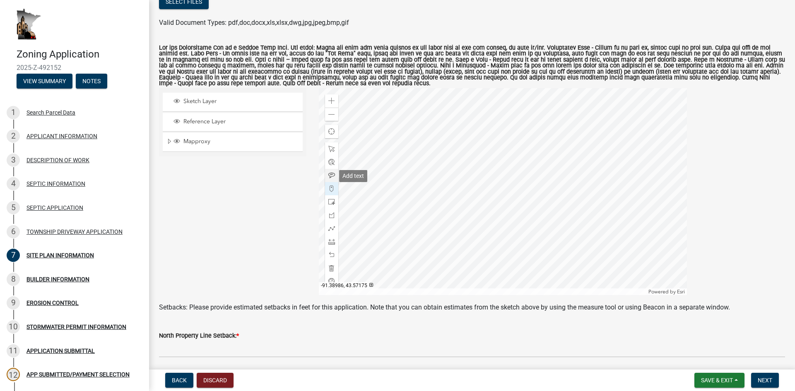
click at [330, 174] on span at bounding box center [331, 175] width 7 height 7
click at [544, 206] on div at bounding box center [503, 191] width 368 height 207
click at [331, 114] on span at bounding box center [331, 114] width 7 height 7
click at [330, 243] on span at bounding box center [331, 242] width 7 height 7
click at [508, 139] on div at bounding box center [503, 191] width 368 height 207
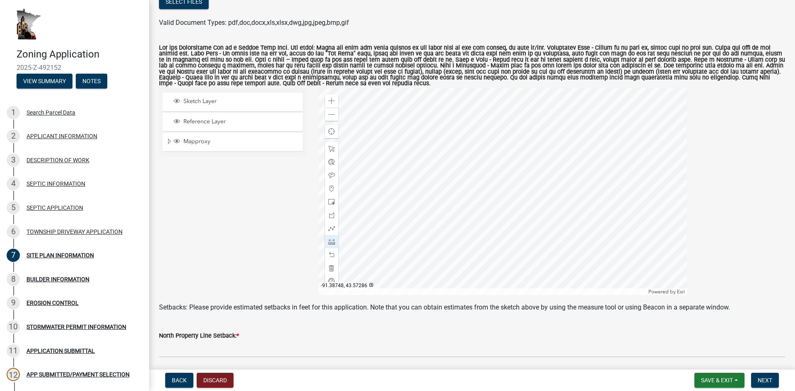
click at [506, 141] on div at bounding box center [503, 191] width 368 height 207
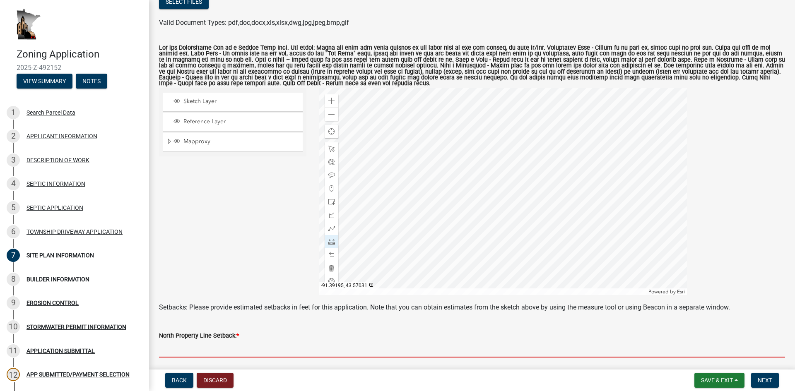
click at [202, 349] on input "text" at bounding box center [472, 349] width 626 height 17
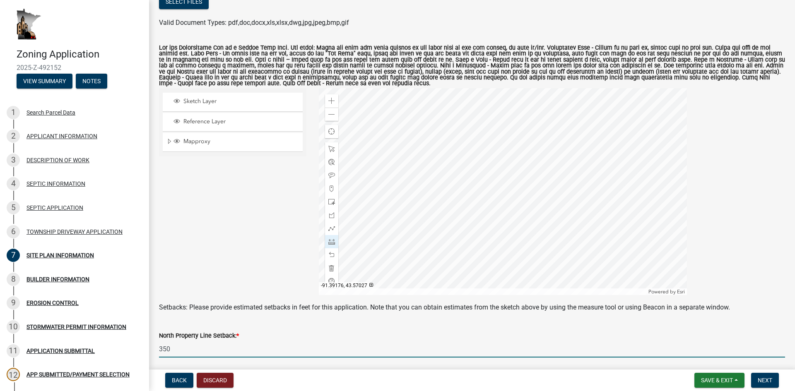
click at [159, 351] on input "350" at bounding box center [472, 349] width 626 height 17
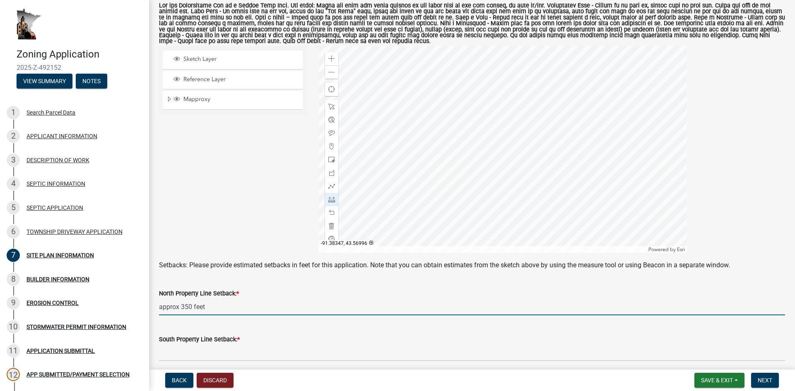
scroll to position [140, 0]
type input "350"
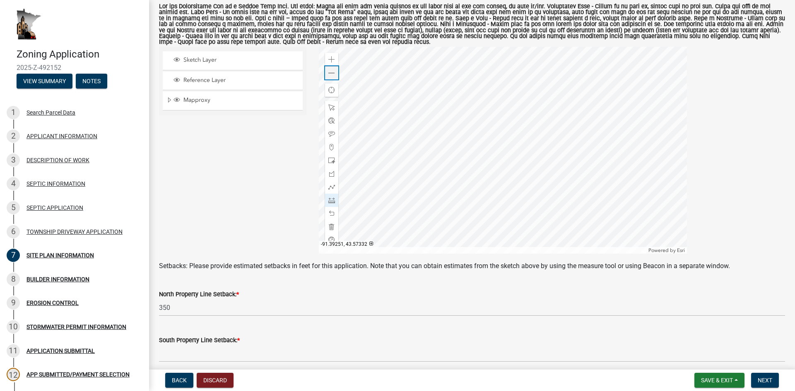
click at [332, 74] on span at bounding box center [331, 73] width 7 height 7
click at [330, 199] on span at bounding box center [331, 200] width 7 height 7
click at [492, 169] on div at bounding box center [503, 150] width 368 height 207
click at [492, 164] on div at bounding box center [503, 150] width 368 height 207
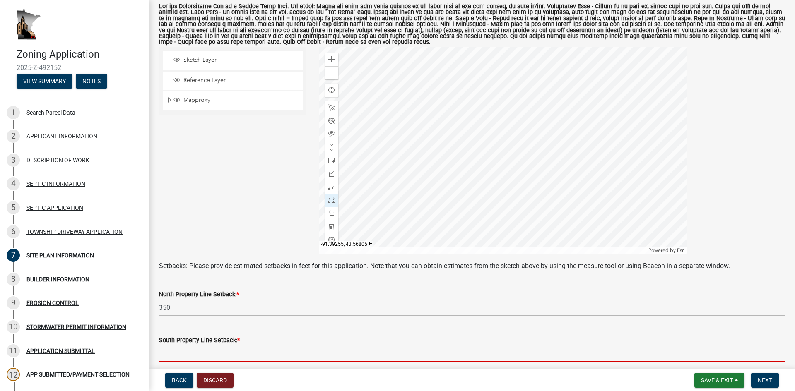
click at [207, 349] on input "text" at bounding box center [472, 353] width 626 height 17
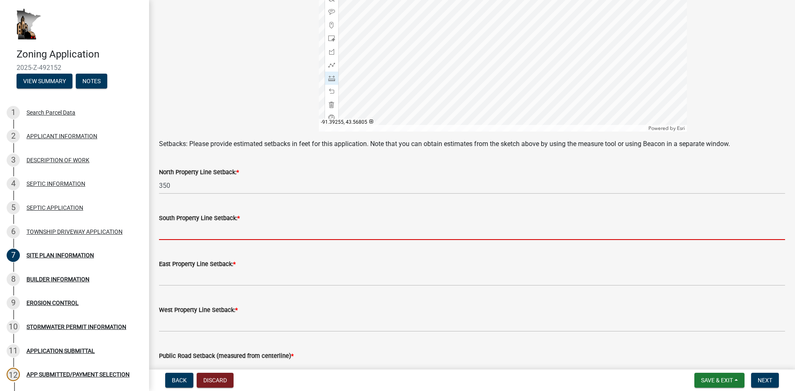
scroll to position [264, 0]
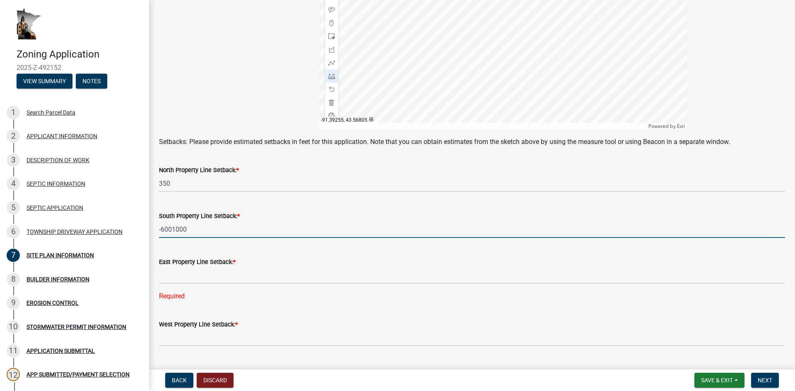
drag, startPoint x: 183, startPoint y: 227, endPoint x: 145, endPoint y: 227, distance: 37.7
click at [145, 227] on div "Zoning Application 2025-Z-492152 View Summary Notes 1 Search Parcel Data 2 APPL…" at bounding box center [397, 195] width 795 height 391
type input "600"
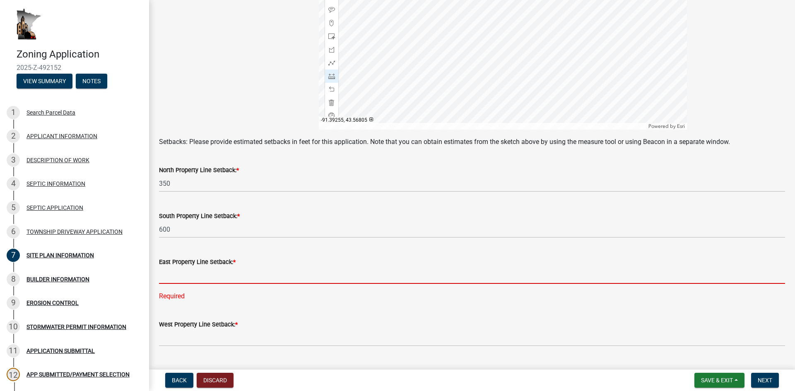
click at [179, 282] on input "text" at bounding box center [472, 275] width 626 height 17
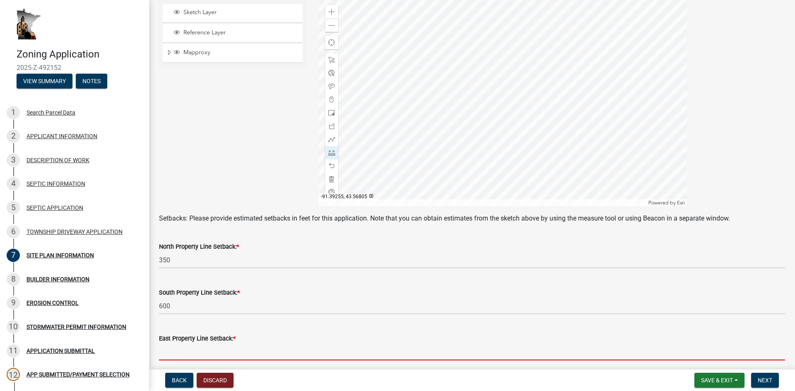
scroll to position [181, 0]
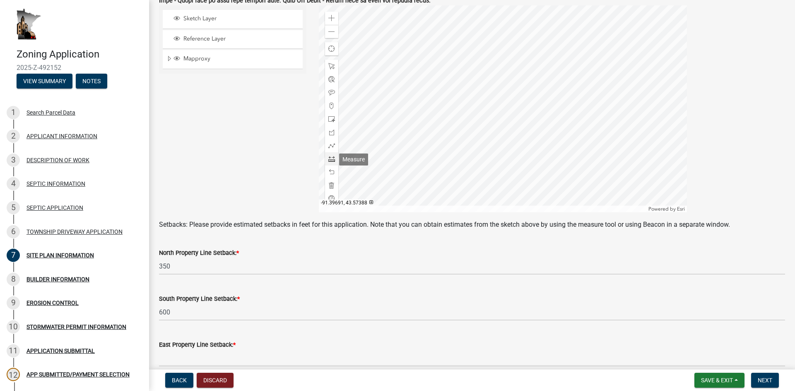
click at [331, 158] on span at bounding box center [331, 159] width 7 height 7
click at [514, 122] on div at bounding box center [503, 108] width 368 height 207
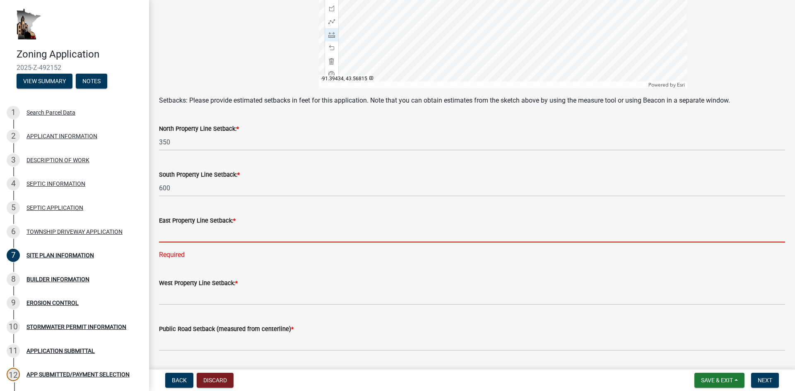
click at [198, 234] on input "text" at bounding box center [472, 234] width 626 height 17
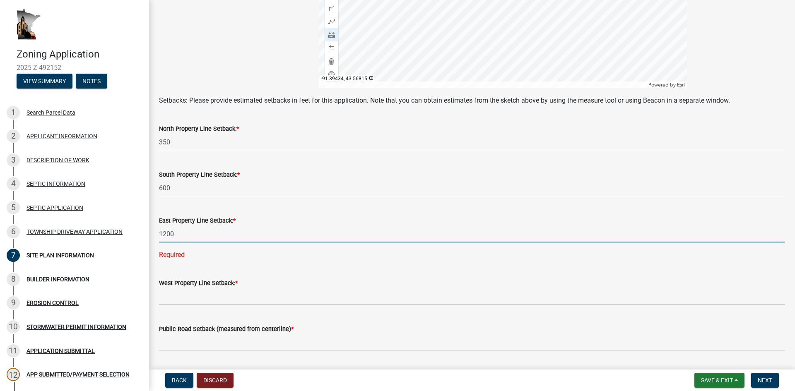
type input "1200"
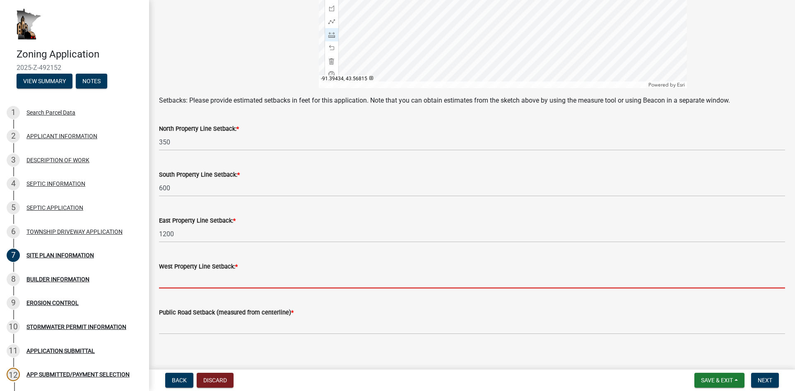
click at [166, 296] on wm-data-entity-input "West Property Line Setback: *" at bounding box center [472, 273] width 626 height 46
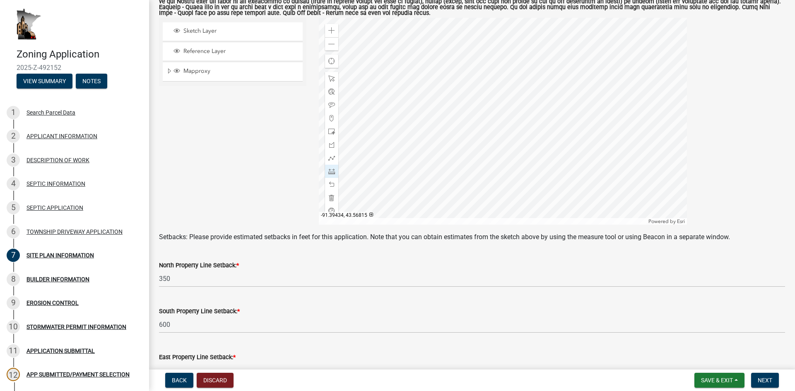
scroll to position [140, 0]
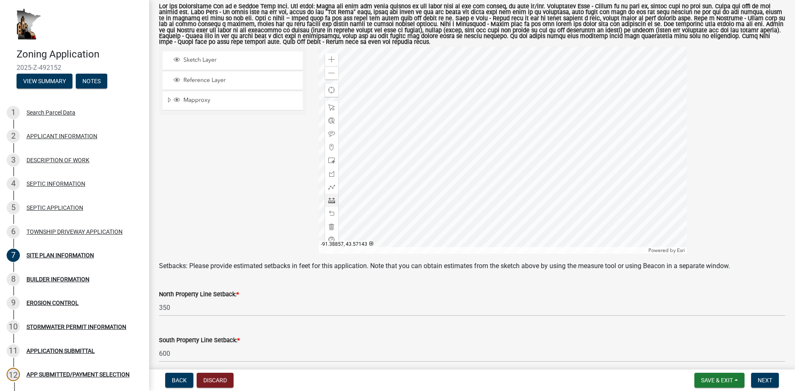
type input "1200"
click at [484, 161] on div at bounding box center [503, 150] width 368 height 207
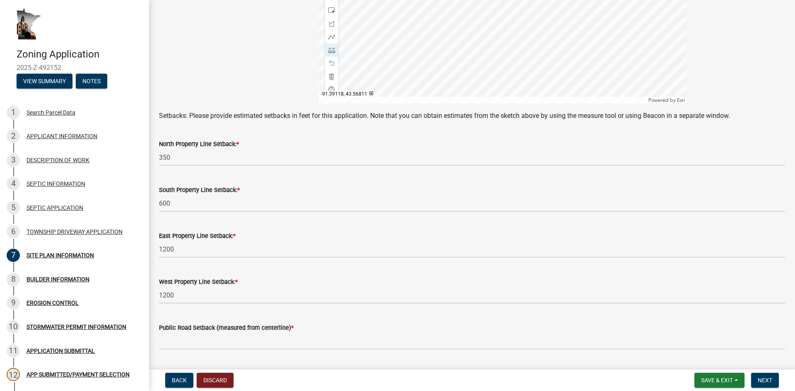
scroll to position [306, 0]
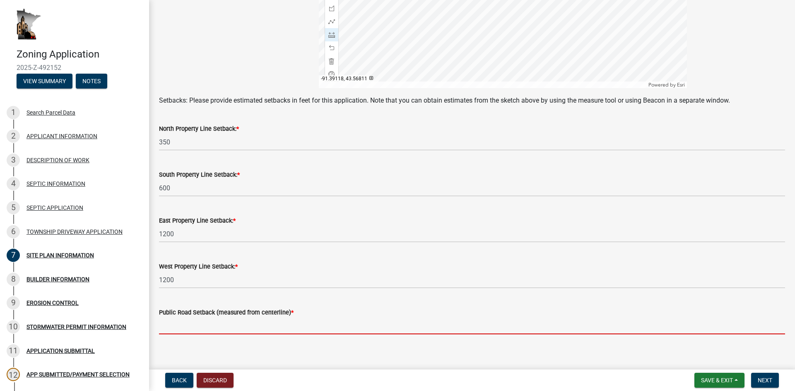
click at [182, 328] on input "text" at bounding box center [472, 326] width 626 height 17
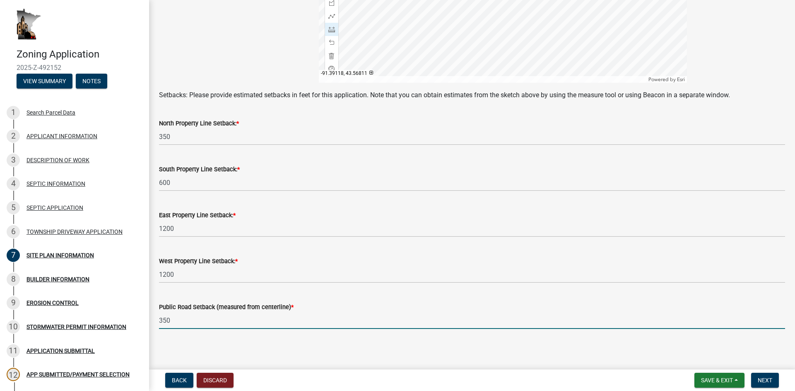
scroll to position [314, 0]
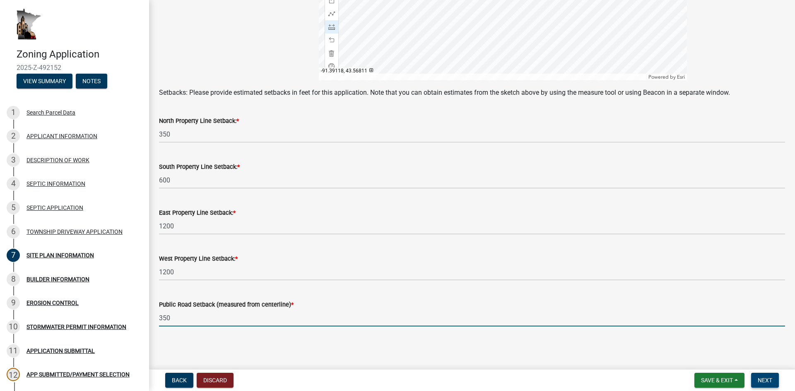
type input "350"
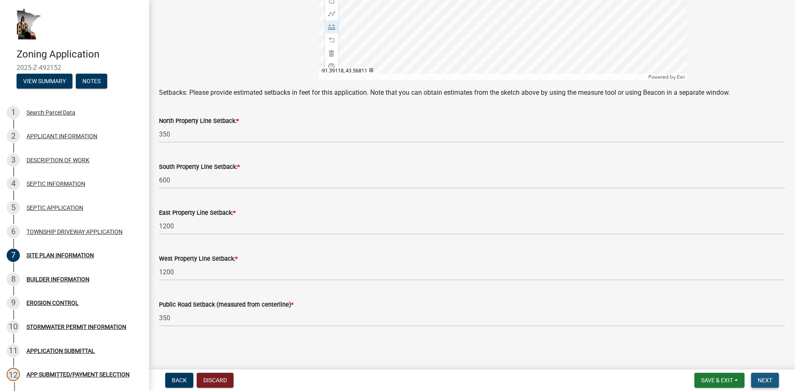
click at [773, 383] on button "Next" at bounding box center [765, 380] width 28 height 15
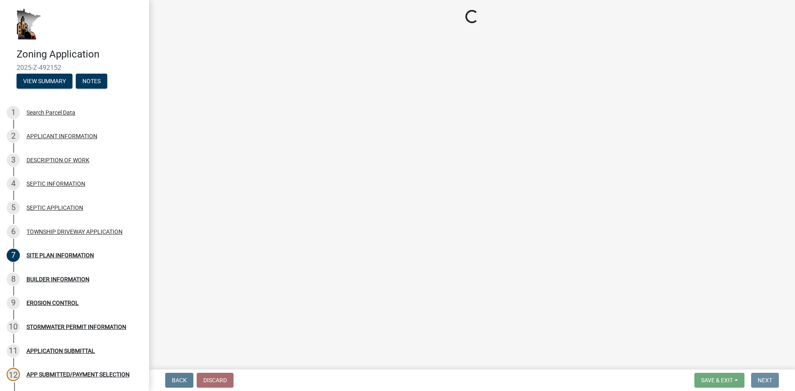
scroll to position [0, 0]
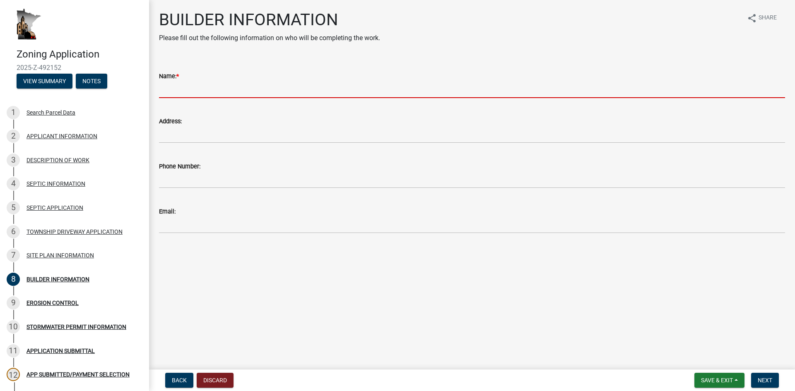
click at [178, 94] on input "Name: *" at bounding box center [472, 89] width 626 height 17
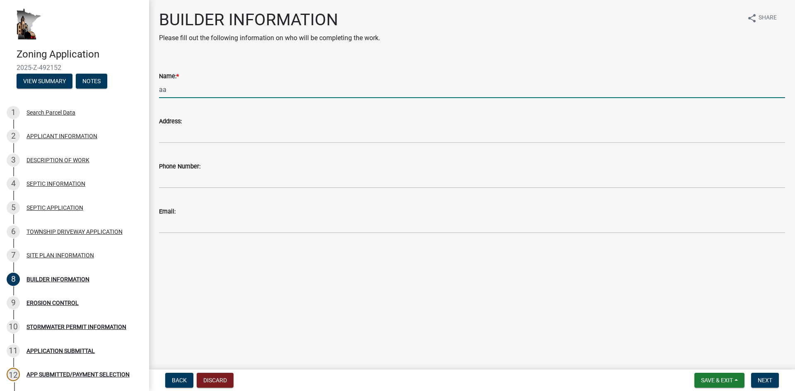
type input "a"
type input "A Allen Construction (Andy Allen)"
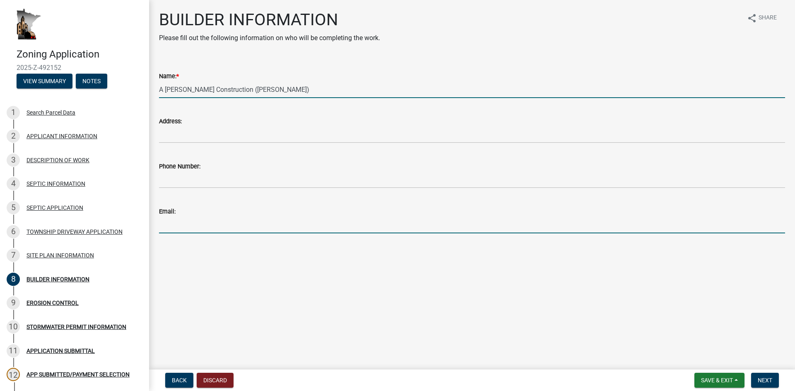
click at [177, 228] on input "Email:" at bounding box center [472, 225] width 626 height 17
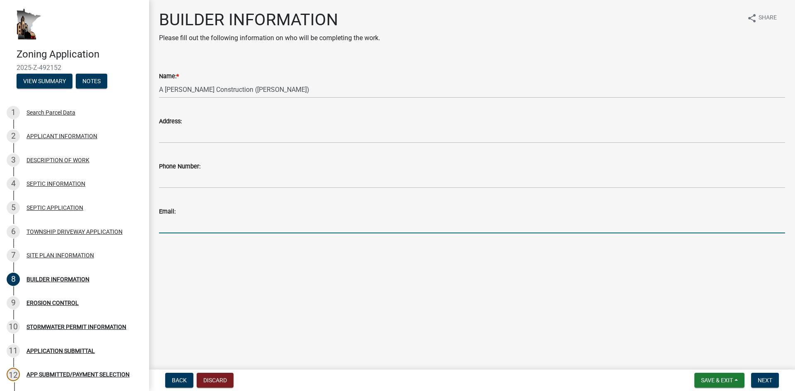
paste input "andy@aallenconstruction.com"
type input "andy@aallenconstruction.com"
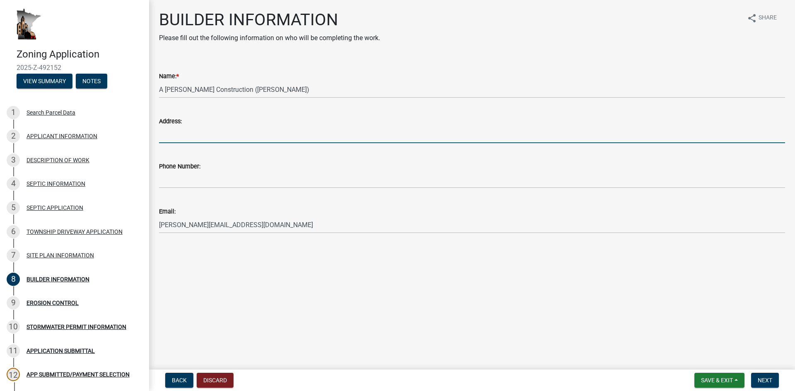
click at [195, 135] on input "Address:" at bounding box center [472, 134] width 626 height 17
paste input "12904 County 12 Caledonia, MN 55921"
type input "12904 County 12 Caledonia, MN 55921"
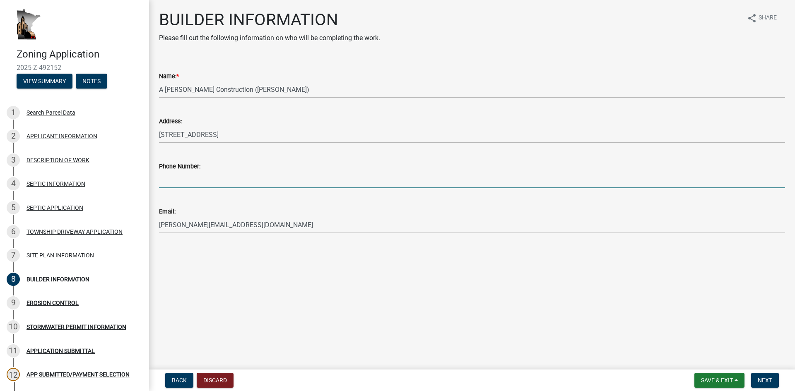
click at [190, 182] on input "Phone Number:" at bounding box center [472, 179] width 626 height 17
paste input "Email andy@aallenconstruction.com Follow us"
drag, startPoint x: 308, startPoint y: 180, endPoint x: 118, endPoint y: 183, distance: 190.5
click at [118, 183] on div "Zoning Application 2025-Z-492152 View Summary Notes 1 Search Parcel Data 2 APPL…" at bounding box center [397, 195] width 795 height 391
paste input "507-450-8051"
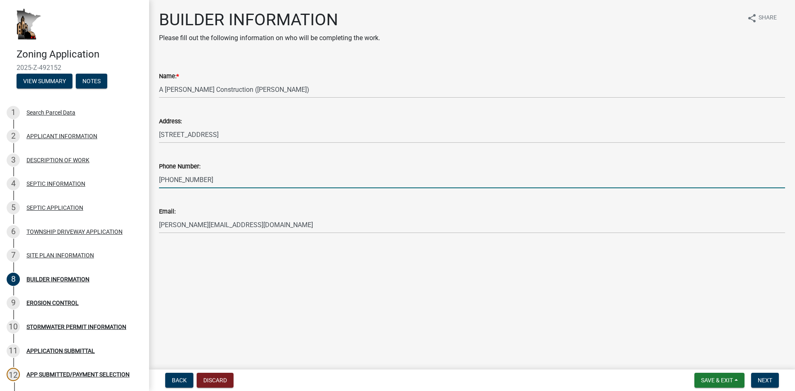
type input "507-450-8051"
click at [770, 376] on button "Next" at bounding box center [765, 380] width 28 height 15
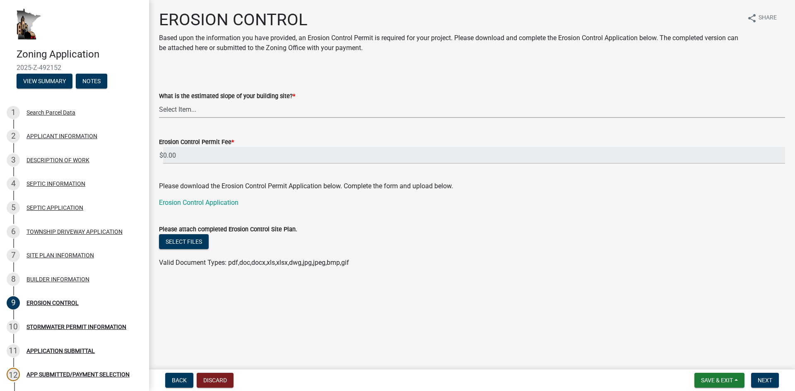
click at [176, 110] on select "Select Item... Less than 12% 13% to 19% 20% to 24% 25% or greater" at bounding box center [472, 109] width 626 height 17
click at [159, 101] on select "Select Item... Less than 12% 13% to 19% 20% to 24% 25% or greater" at bounding box center [472, 109] width 626 height 17
select select "8ae685bd-6d9e-44a0-8f7c-04abed5f7dc1"
click at [187, 243] on button "Select files" at bounding box center [184, 241] width 50 height 15
click at [207, 200] on link "Erosion Control Application" at bounding box center [199, 203] width 80 height 8
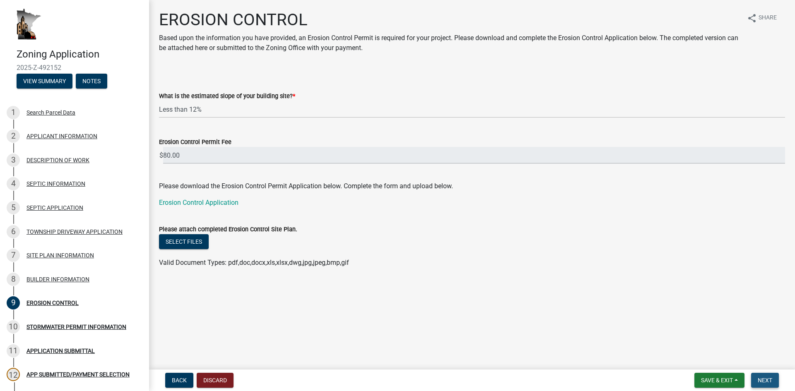
click at [761, 378] on span "Next" at bounding box center [765, 380] width 14 height 7
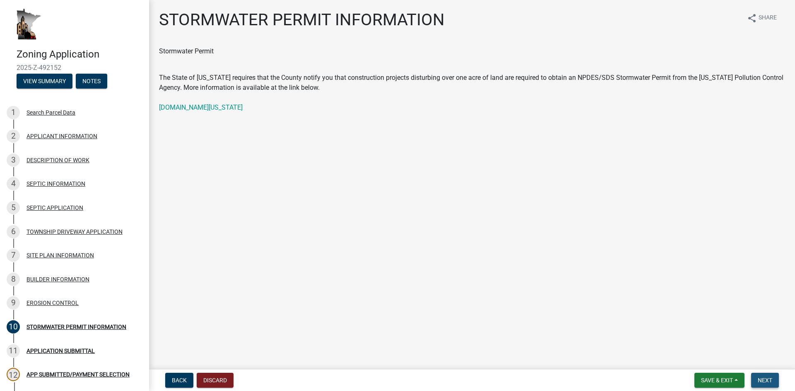
click at [769, 381] on span "Next" at bounding box center [765, 380] width 14 height 7
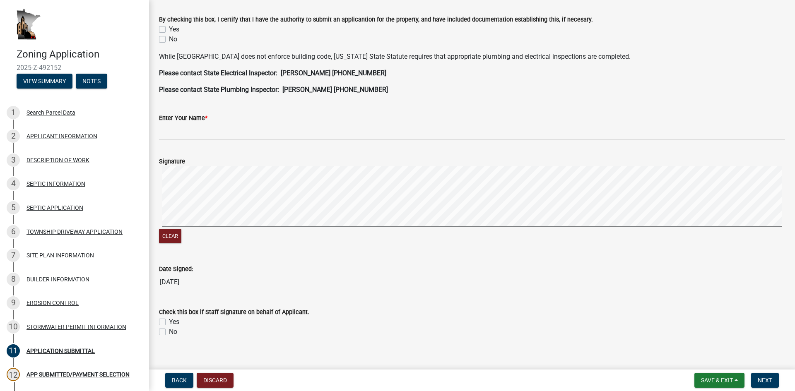
scroll to position [220, 0]
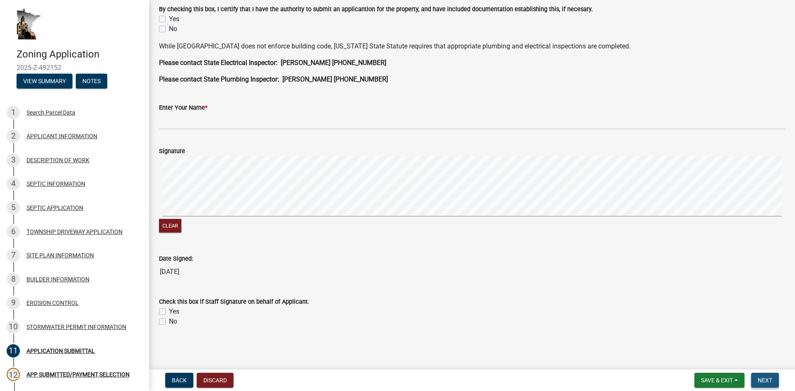
click at [763, 381] on span "Next" at bounding box center [765, 380] width 14 height 7
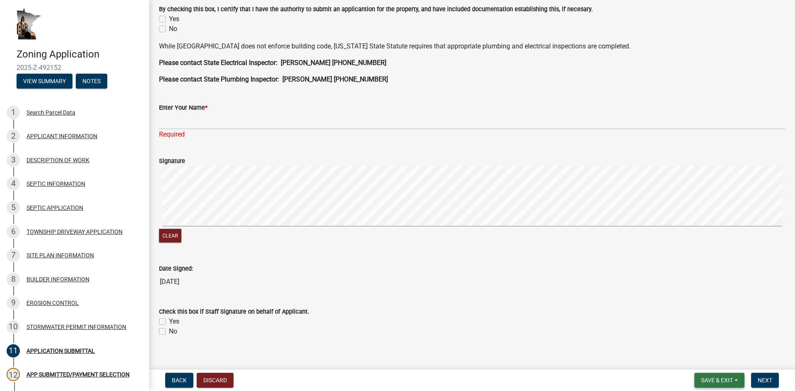
click at [699, 381] on button "Save & Exit" at bounding box center [719, 380] width 50 height 15
click at [700, 357] on button "Save & Exit" at bounding box center [711, 359] width 66 height 20
